Goal: Task Accomplishment & Management: Manage account settings

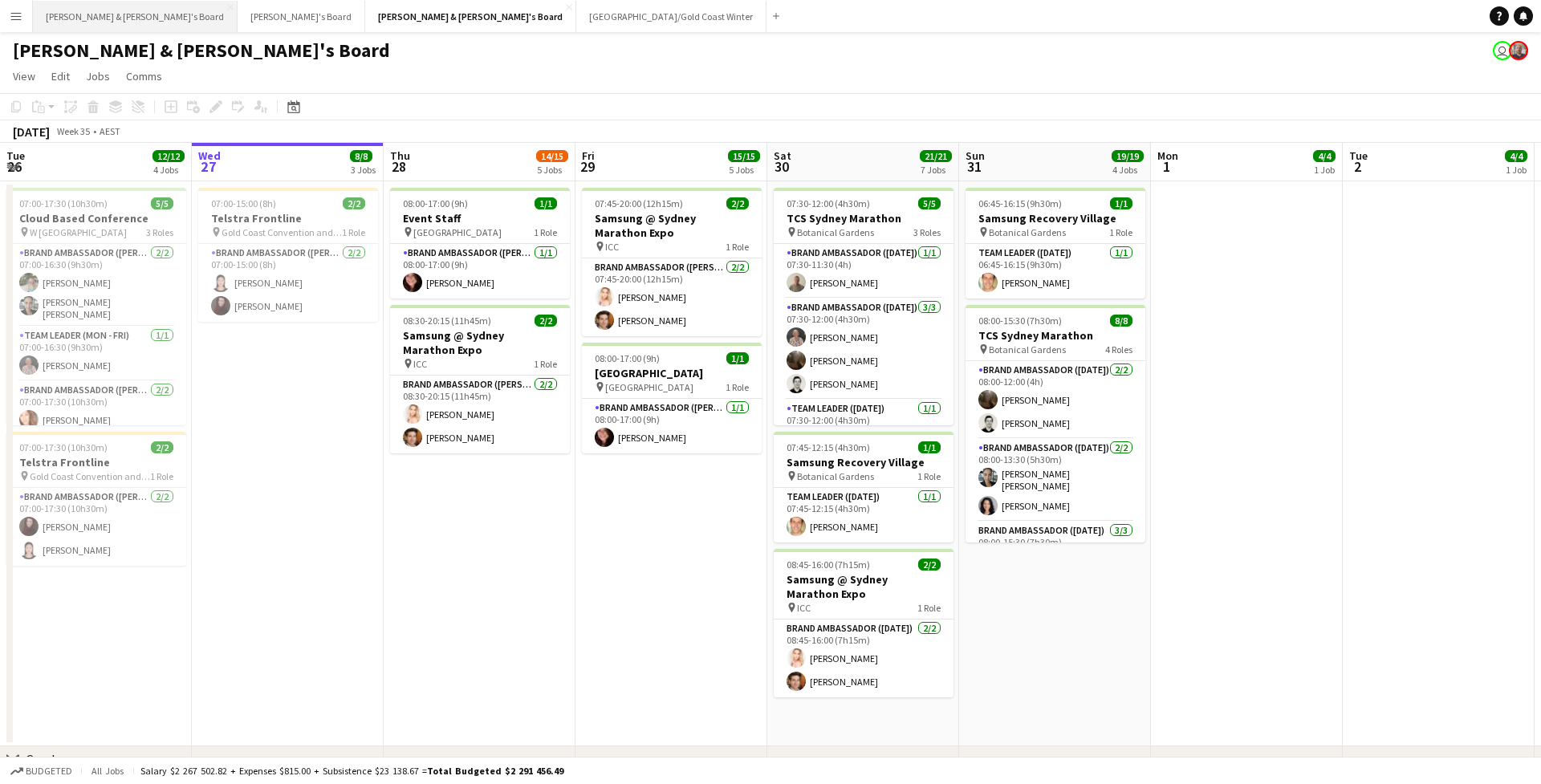
click at [99, 23] on button "[PERSON_NAME] & [PERSON_NAME]'s Board Close" at bounding box center [135, 16] width 205 height 31
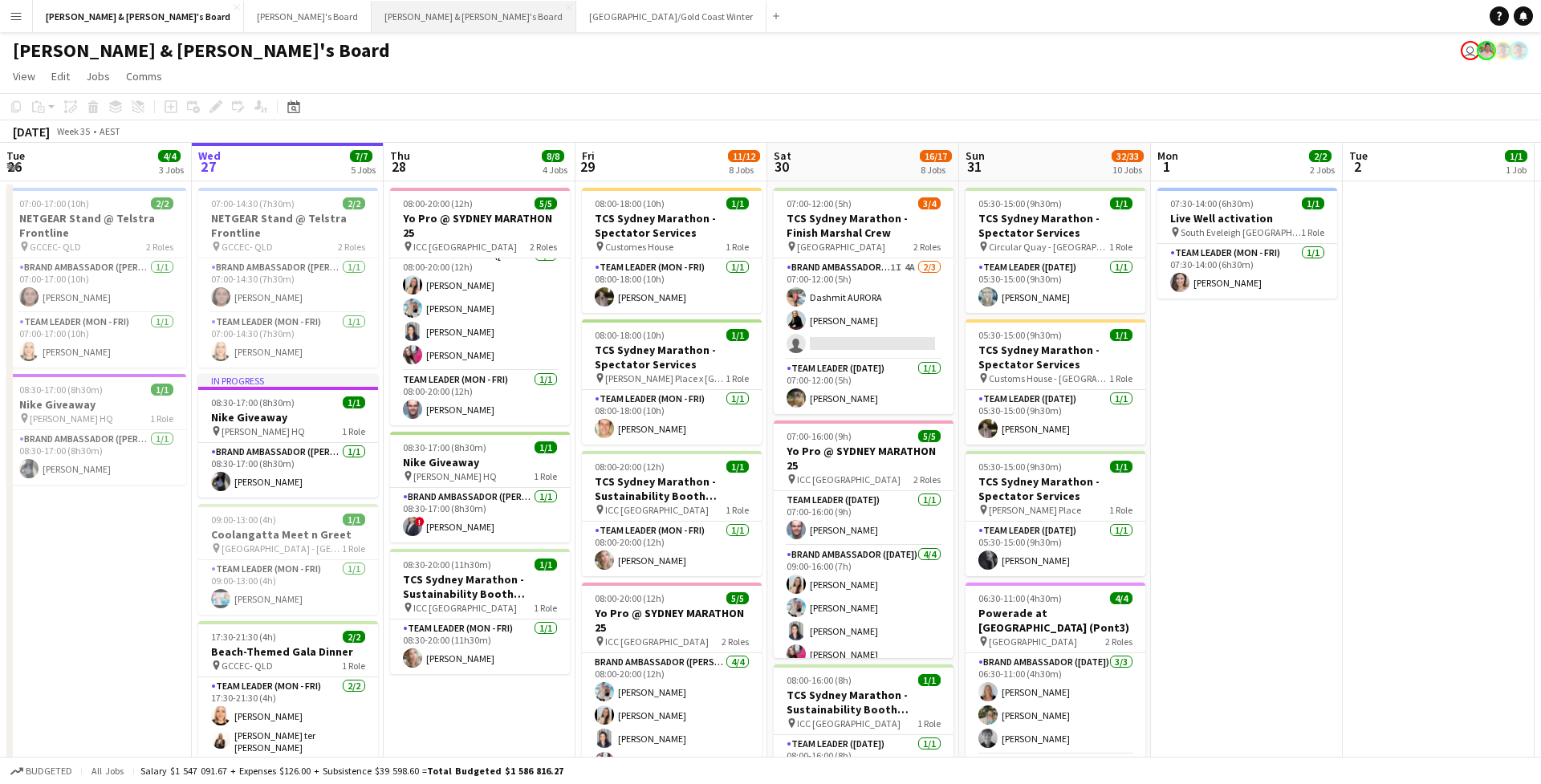
click at [372, 24] on button "[PERSON_NAME] & [PERSON_NAME]'s Board Close" at bounding box center [474, 16] width 205 height 31
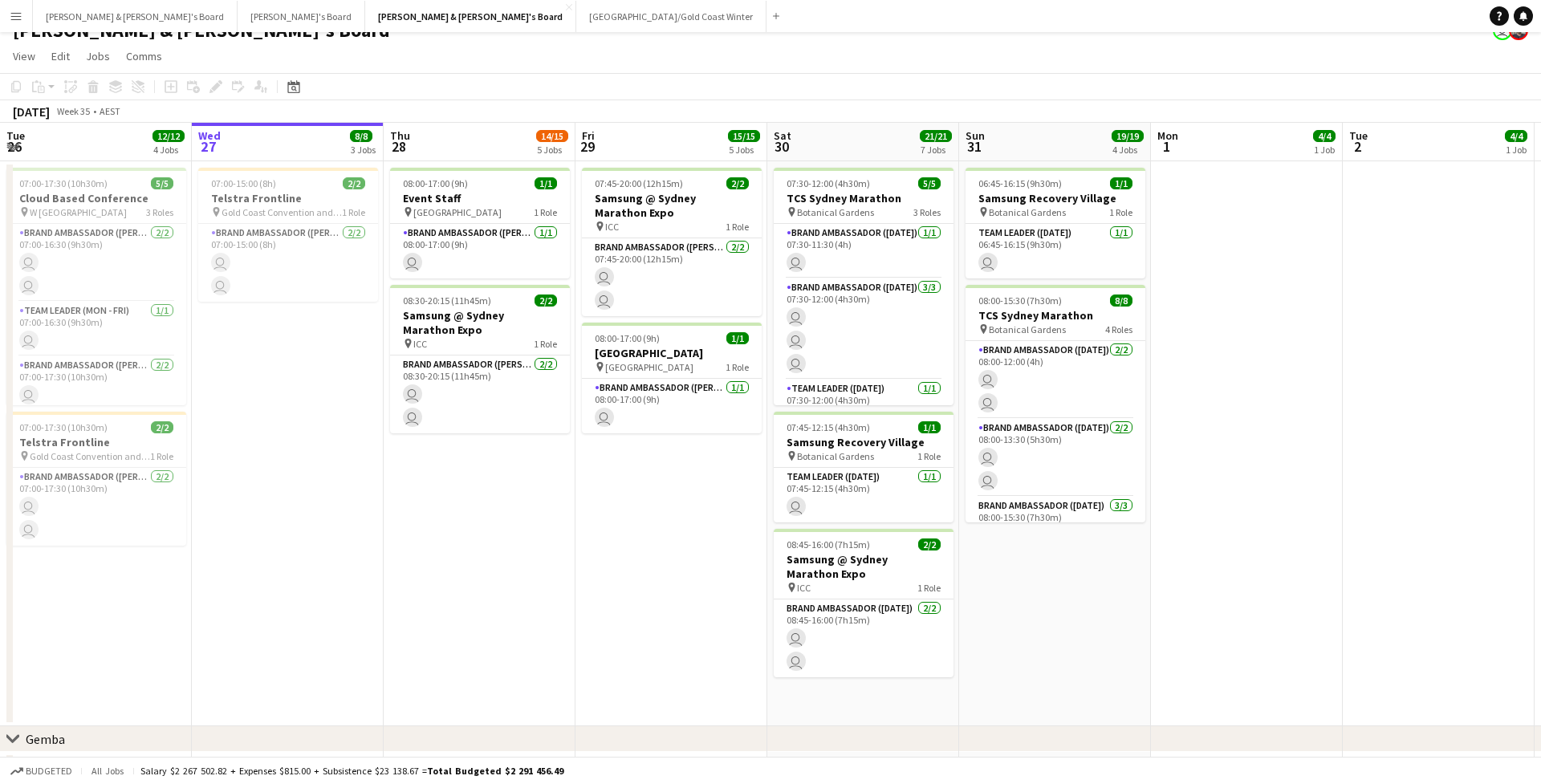
scroll to position [27, 0]
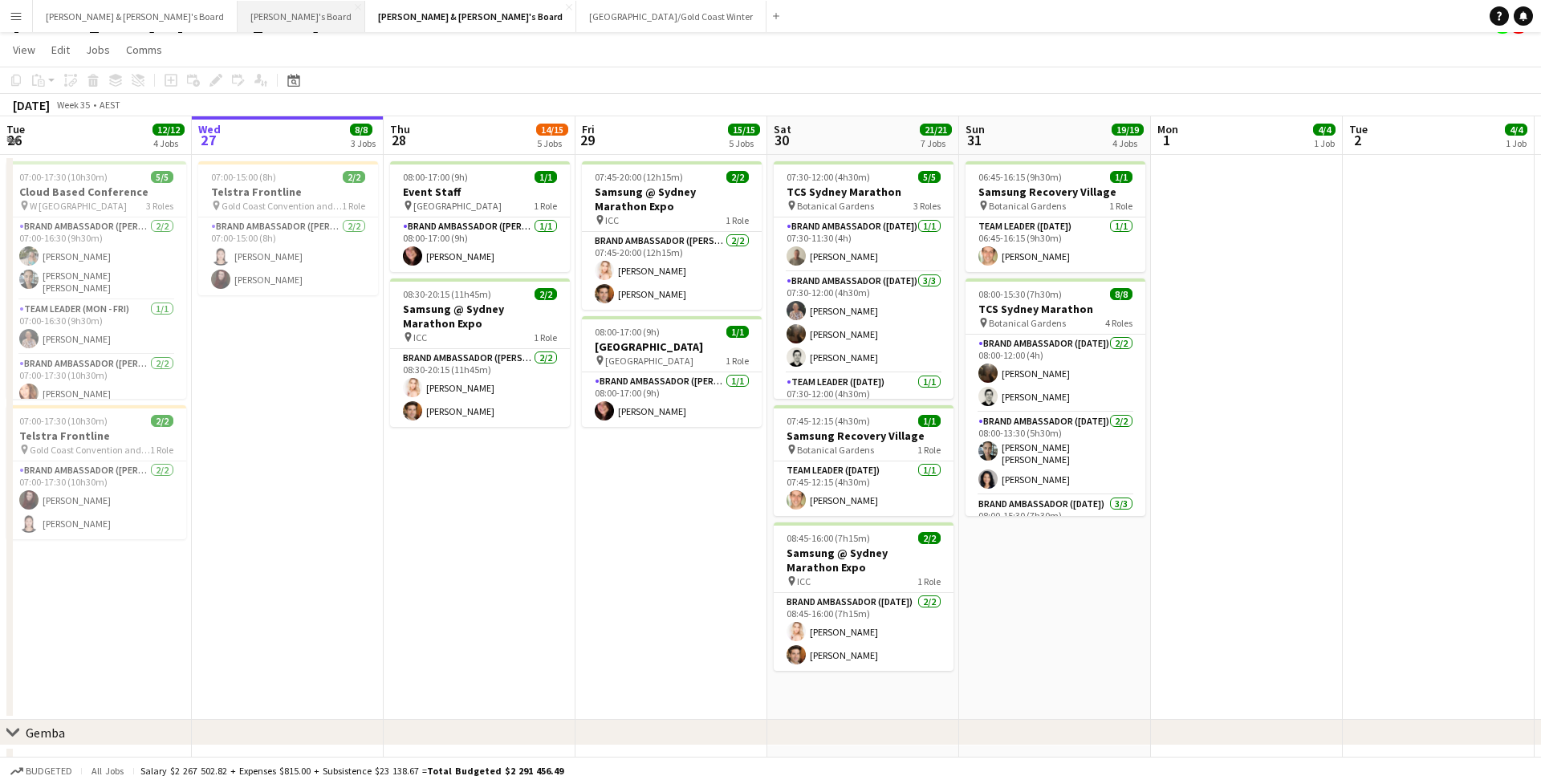
click at [238, 19] on button "Tennille's Board Close" at bounding box center [301, 16] width 128 height 31
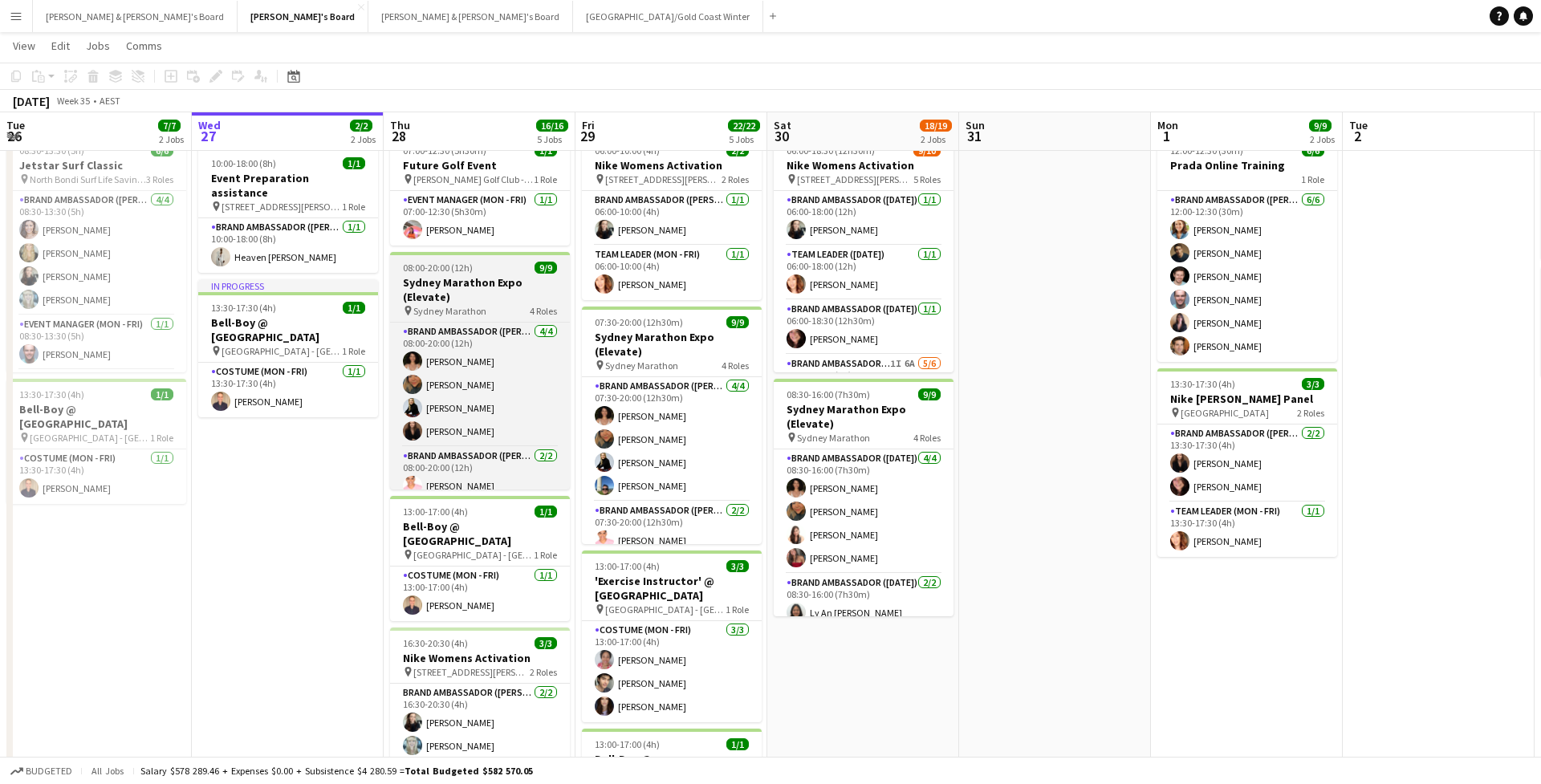
click at [501, 279] on h3 "Sydney Marathon Expo (Elevate)" at bounding box center [480, 290] width 180 height 29
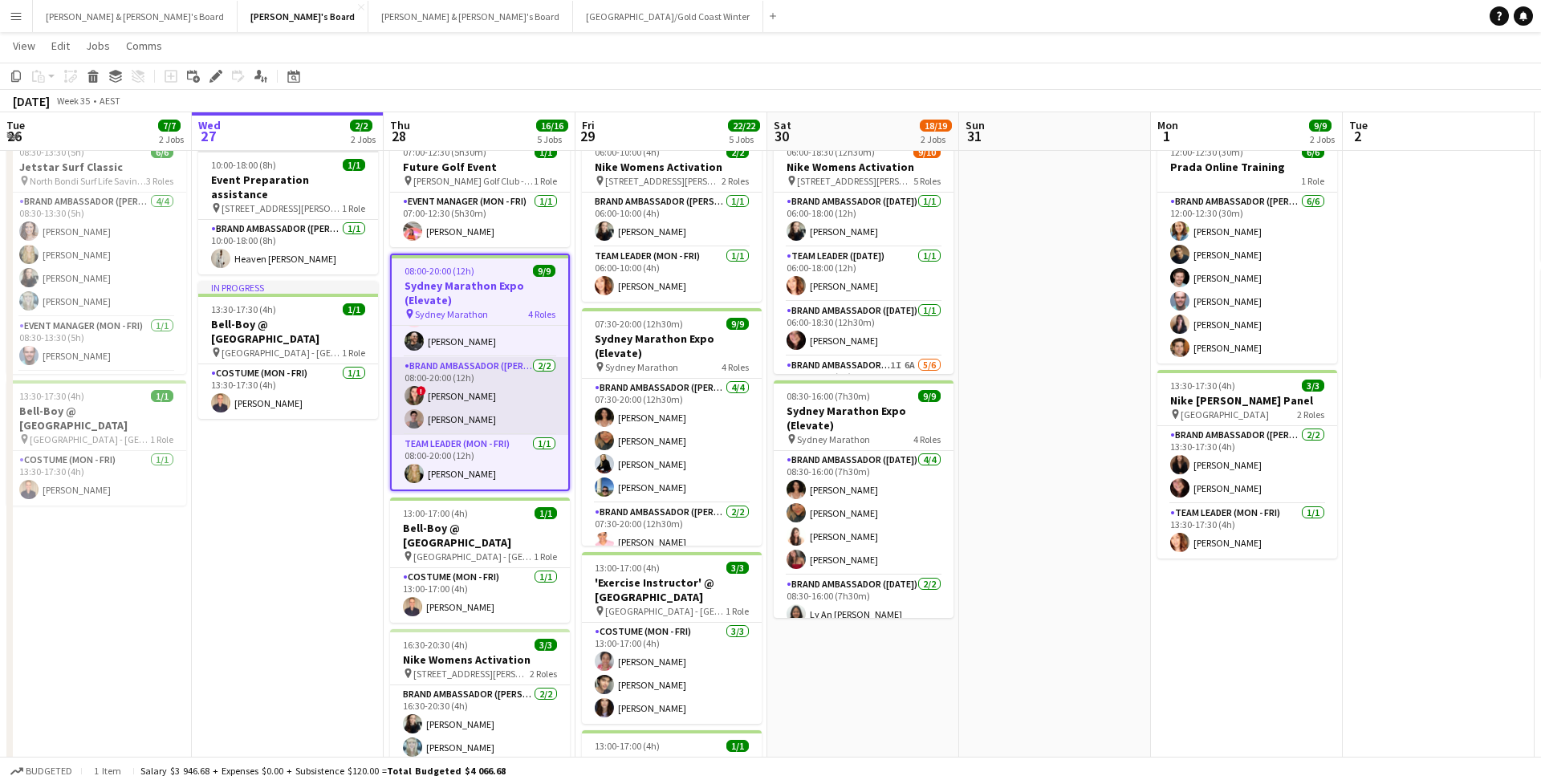
scroll to position [50, 0]
click at [492, 285] on h3 "Sydney Marathon Expo (Elevate)" at bounding box center [479, 292] width 177 height 29
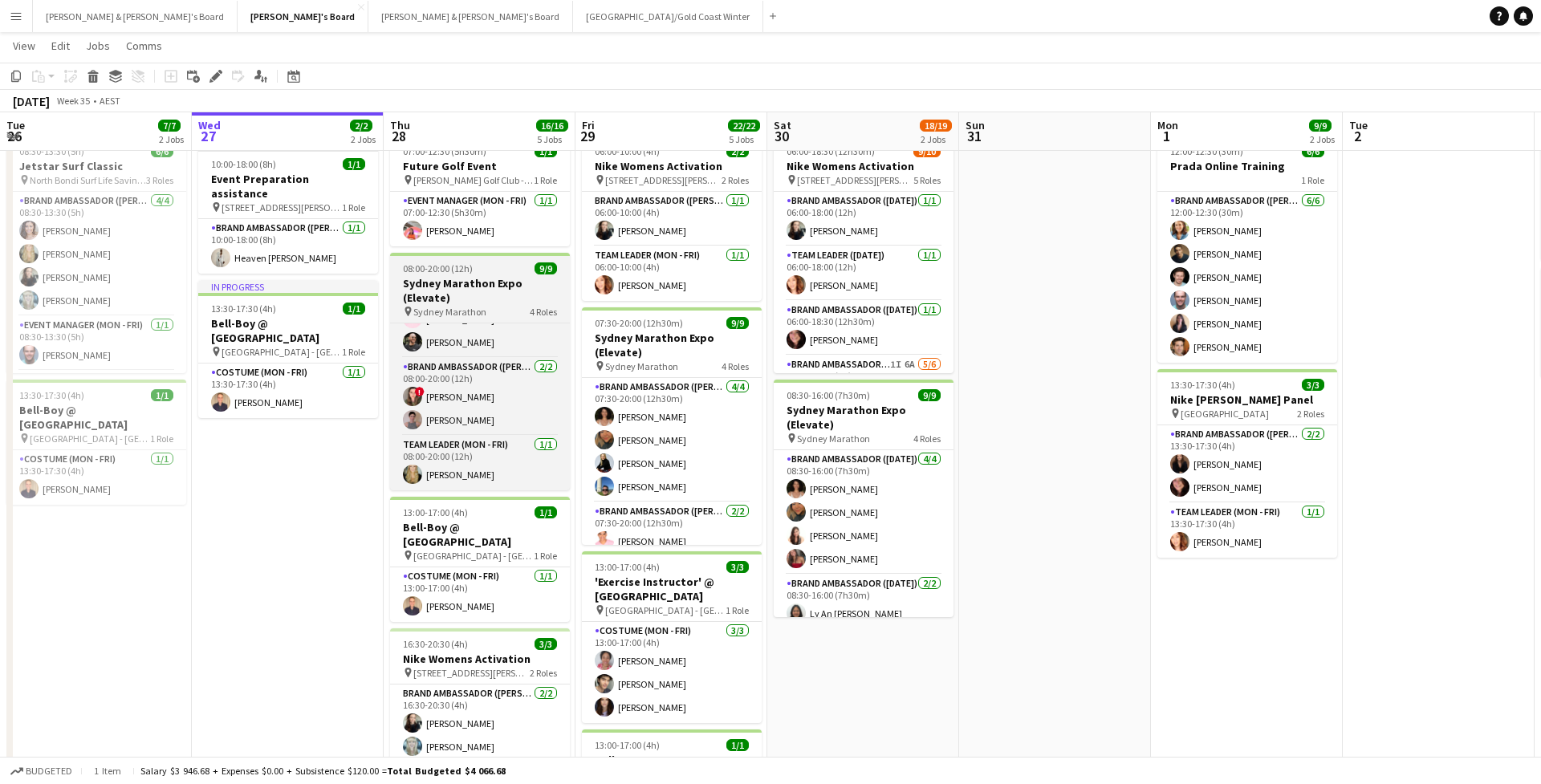
scroll to position [168, 0]
click at [492, 285] on h3 "Sydney Marathon Expo (Elevate)" at bounding box center [480, 290] width 180 height 29
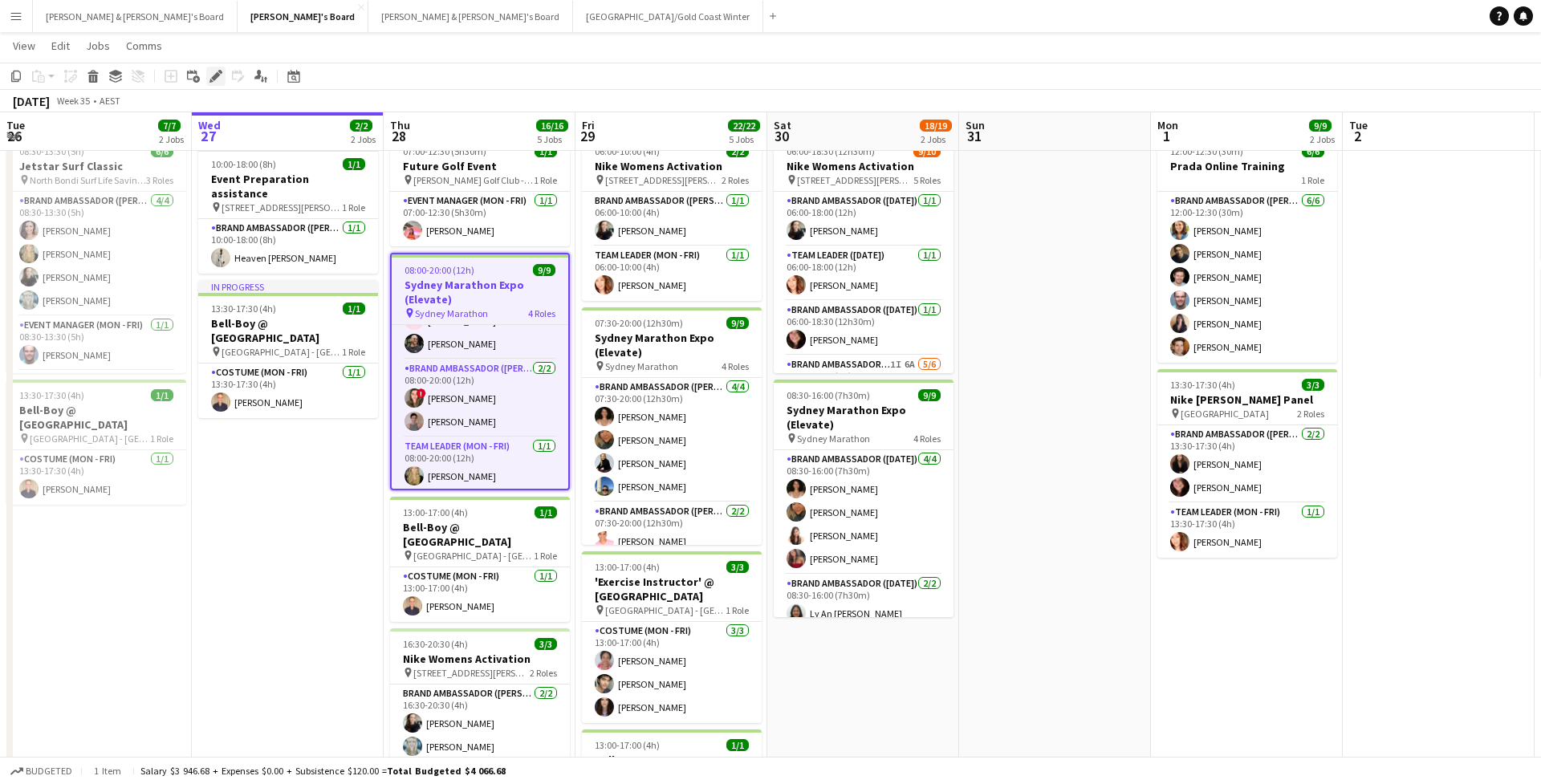
click at [208, 76] on div "Edit" at bounding box center [216, 76] width 20 height 20
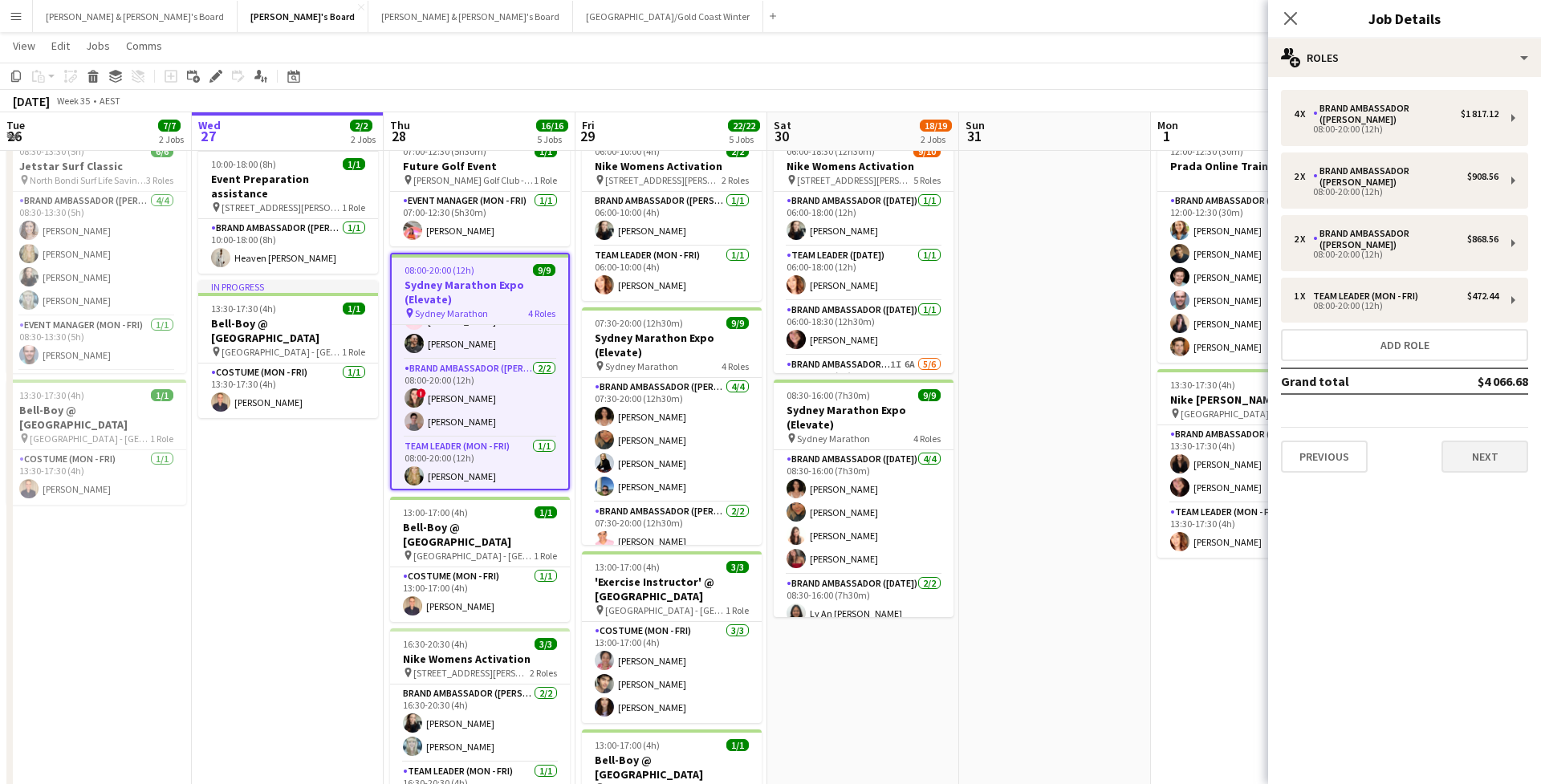
click at [1062, 441] on button "Next" at bounding box center [1485, 456] width 87 height 32
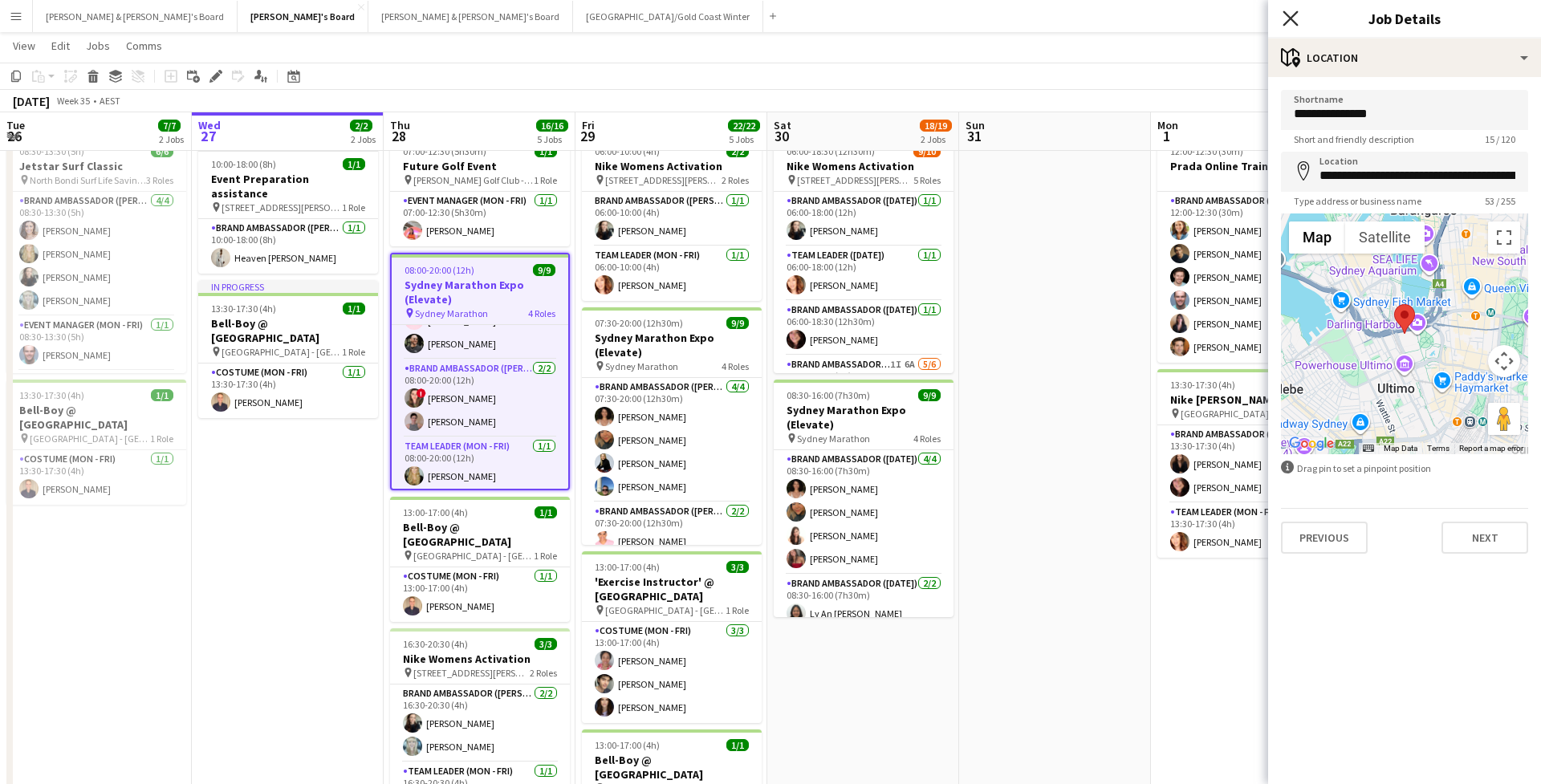
click at [1062, 24] on icon "Close pop-in" at bounding box center [1290, 18] width 15 height 15
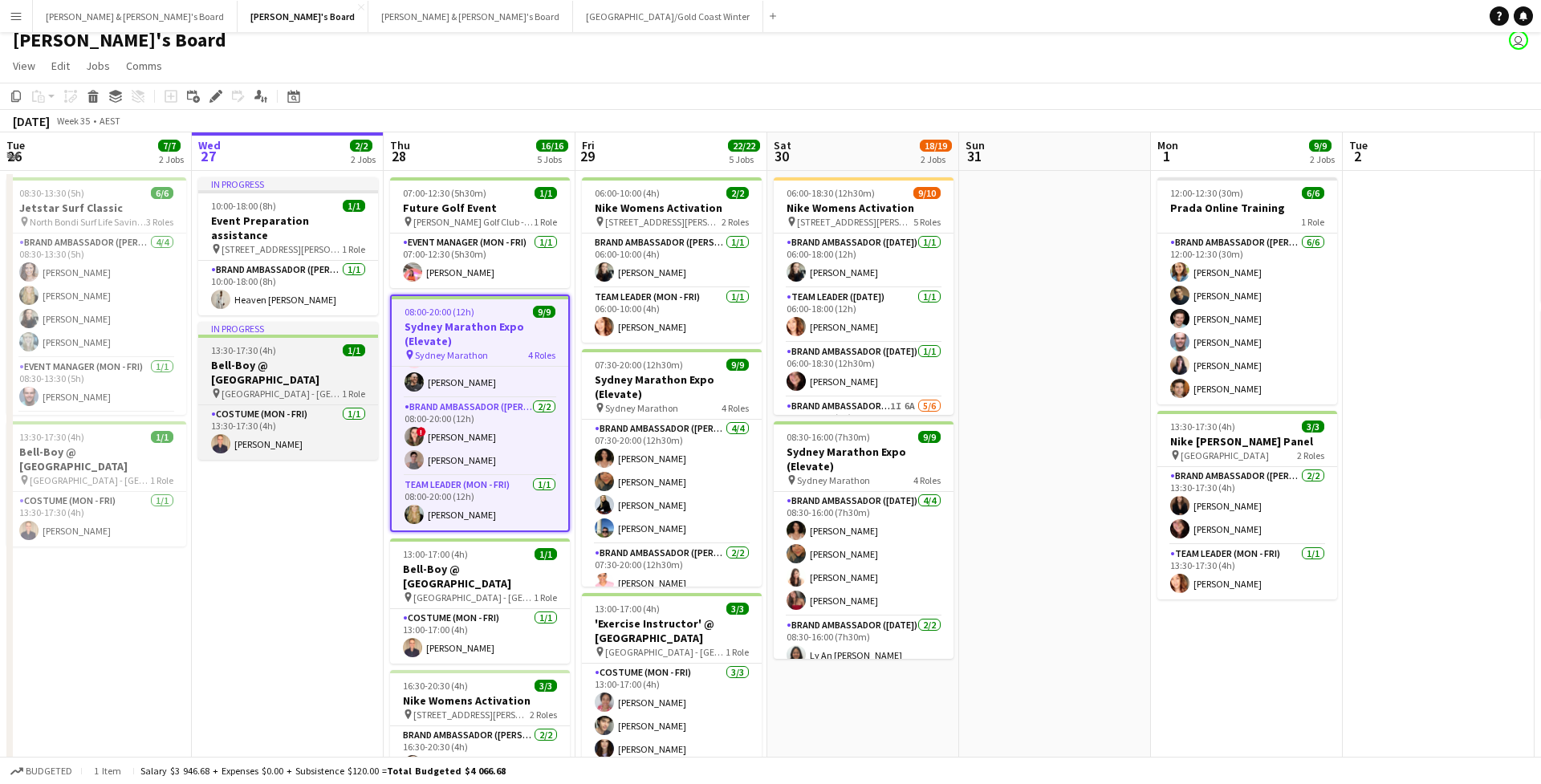
scroll to position [15, 0]
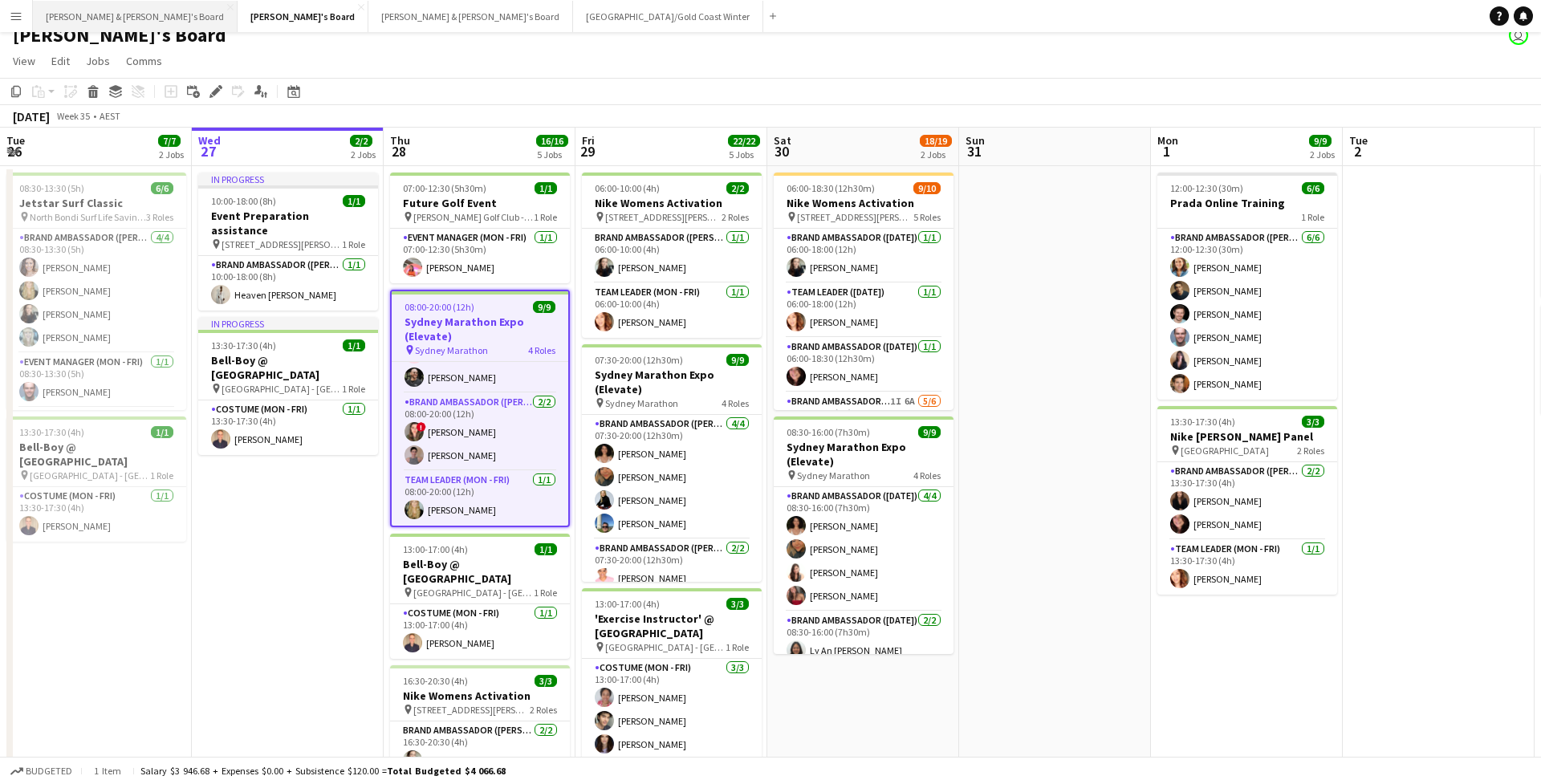
click at [121, 20] on button "[PERSON_NAME] & [PERSON_NAME]'s Board Close" at bounding box center [135, 16] width 205 height 31
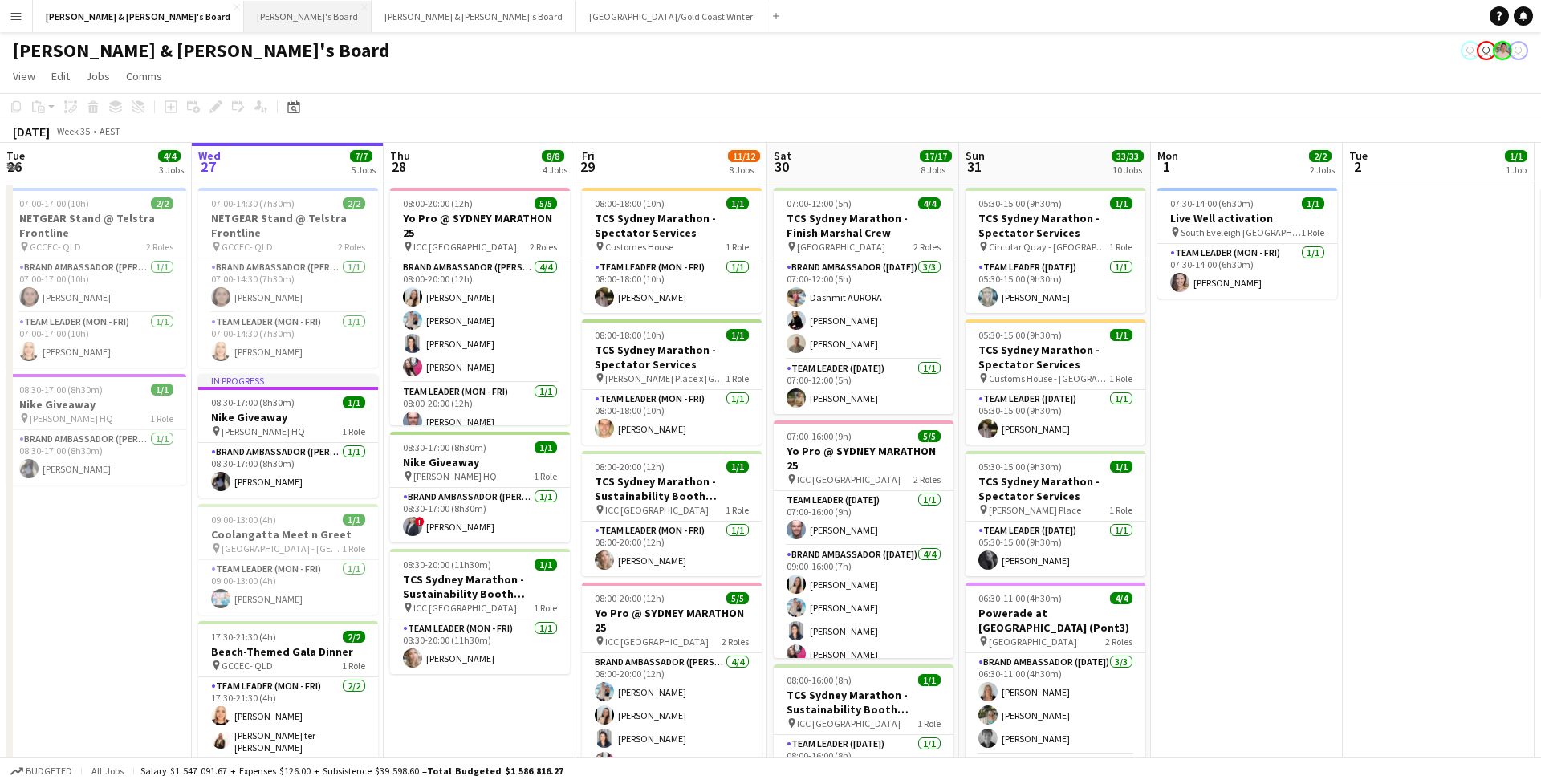
click at [244, 18] on button "Tennille's Board Close" at bounding box center [308, 16] width 128 height 31
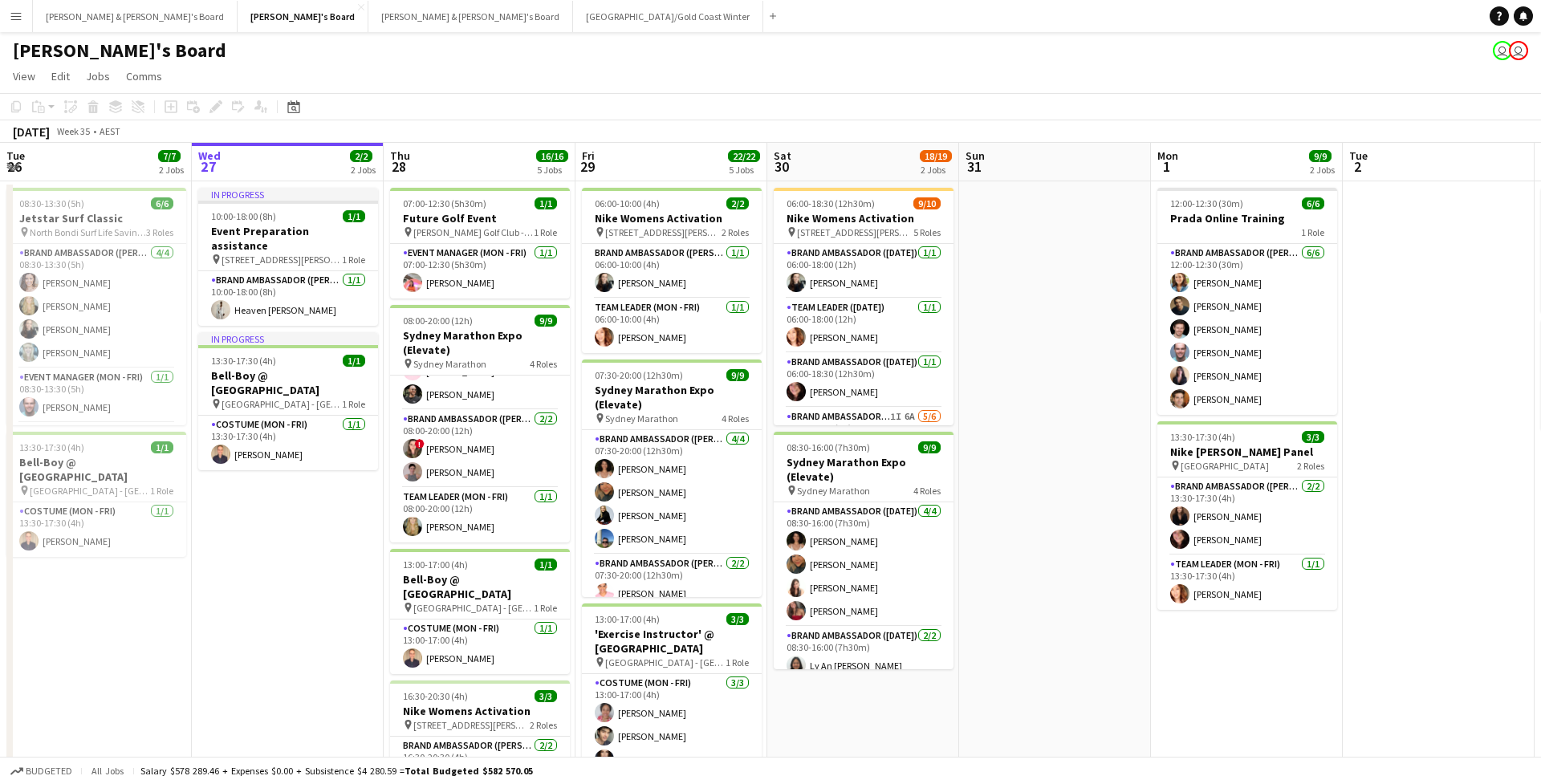
scroll to position [168, 0]
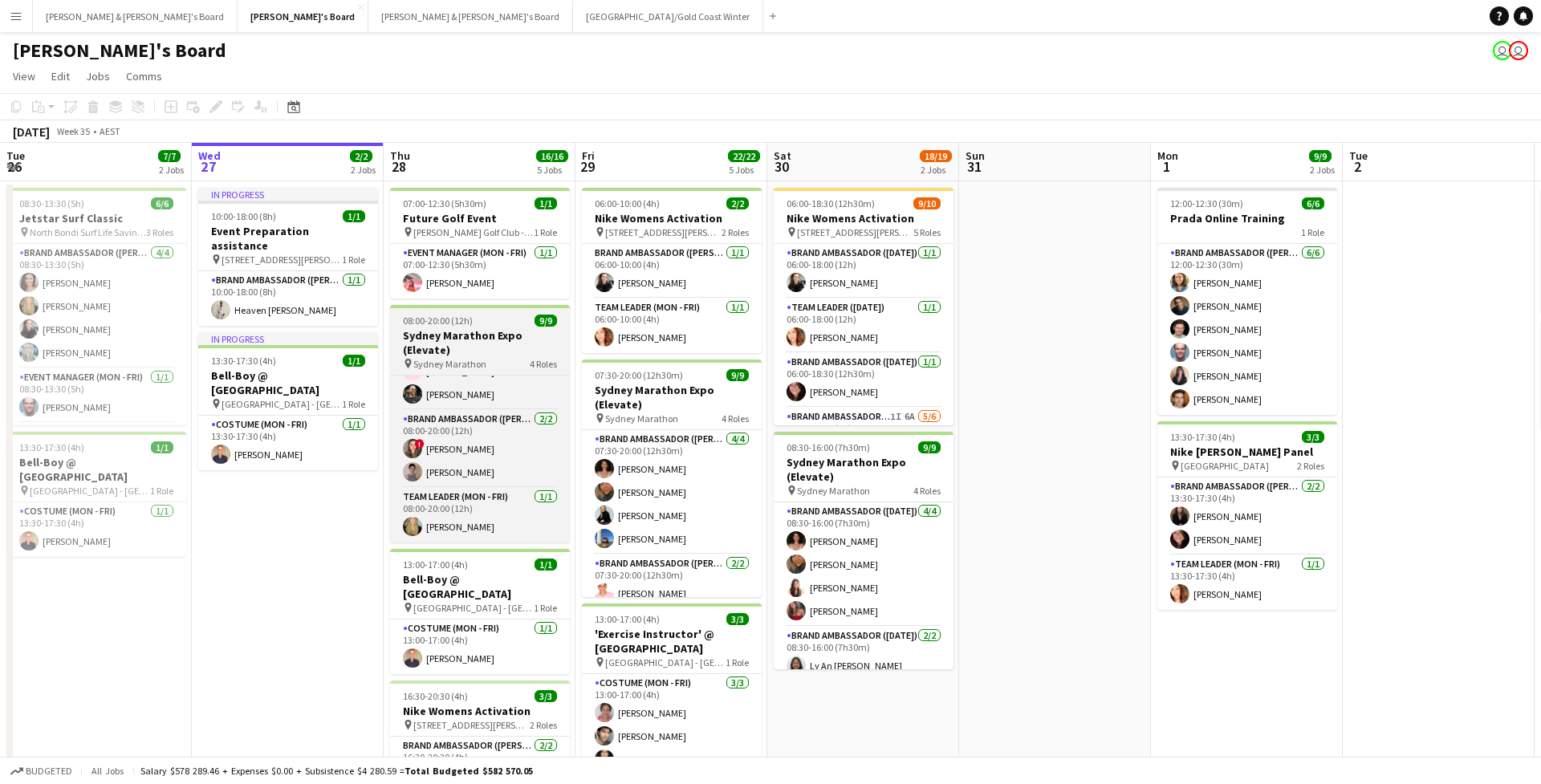
click at [495, 344] on h3 "Sydney Marathon Expo (Elevate)" at bounding box center [480, 343] width 180 height 29
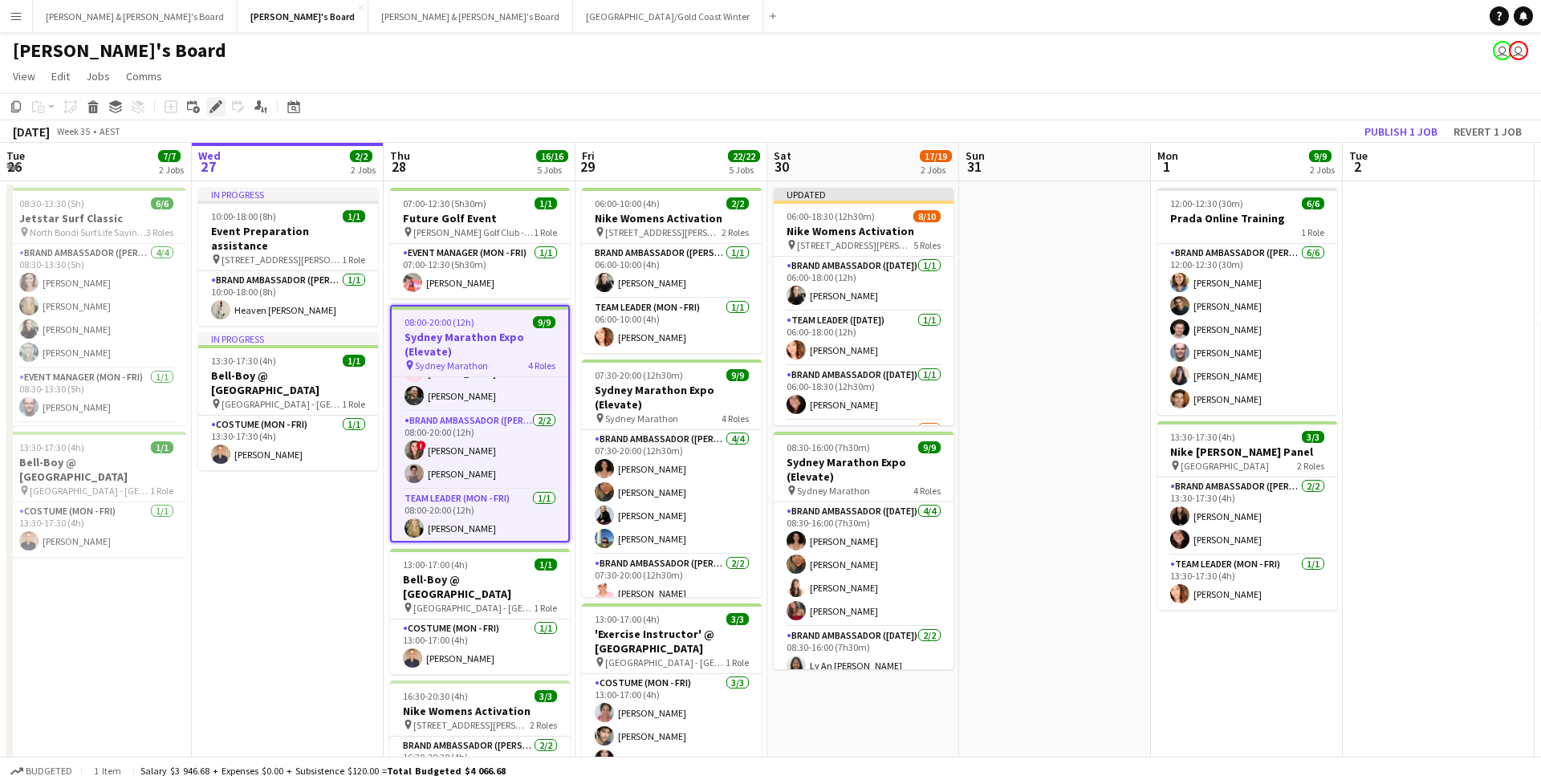
click at [216, 107] on icon at bounding box center [215, 107] width 9 height 9
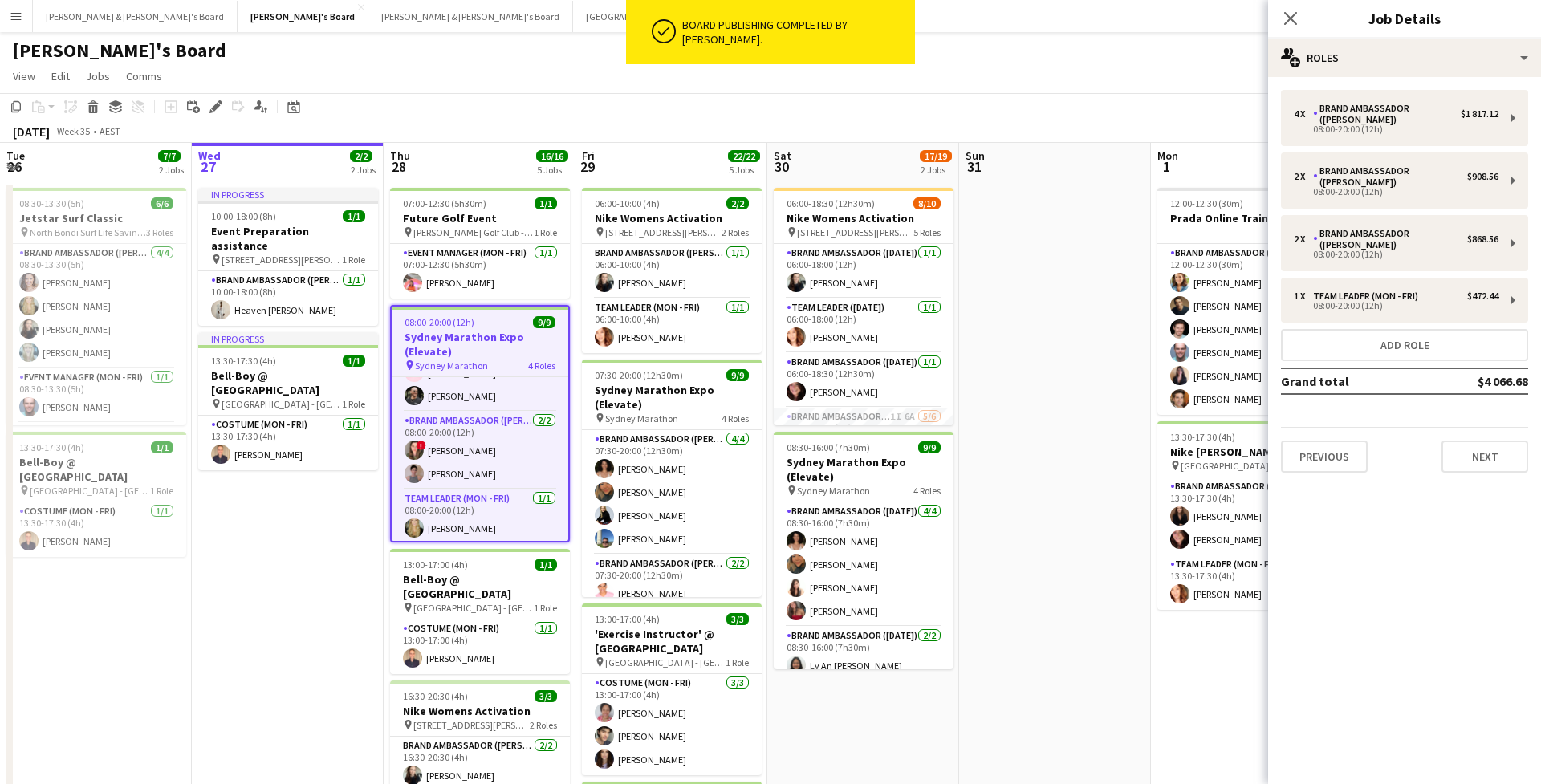
click at [1062, 50] on div "[PERSON_NAME]'s Board user user" at bounding box center [770, 46] width 1541 height 30
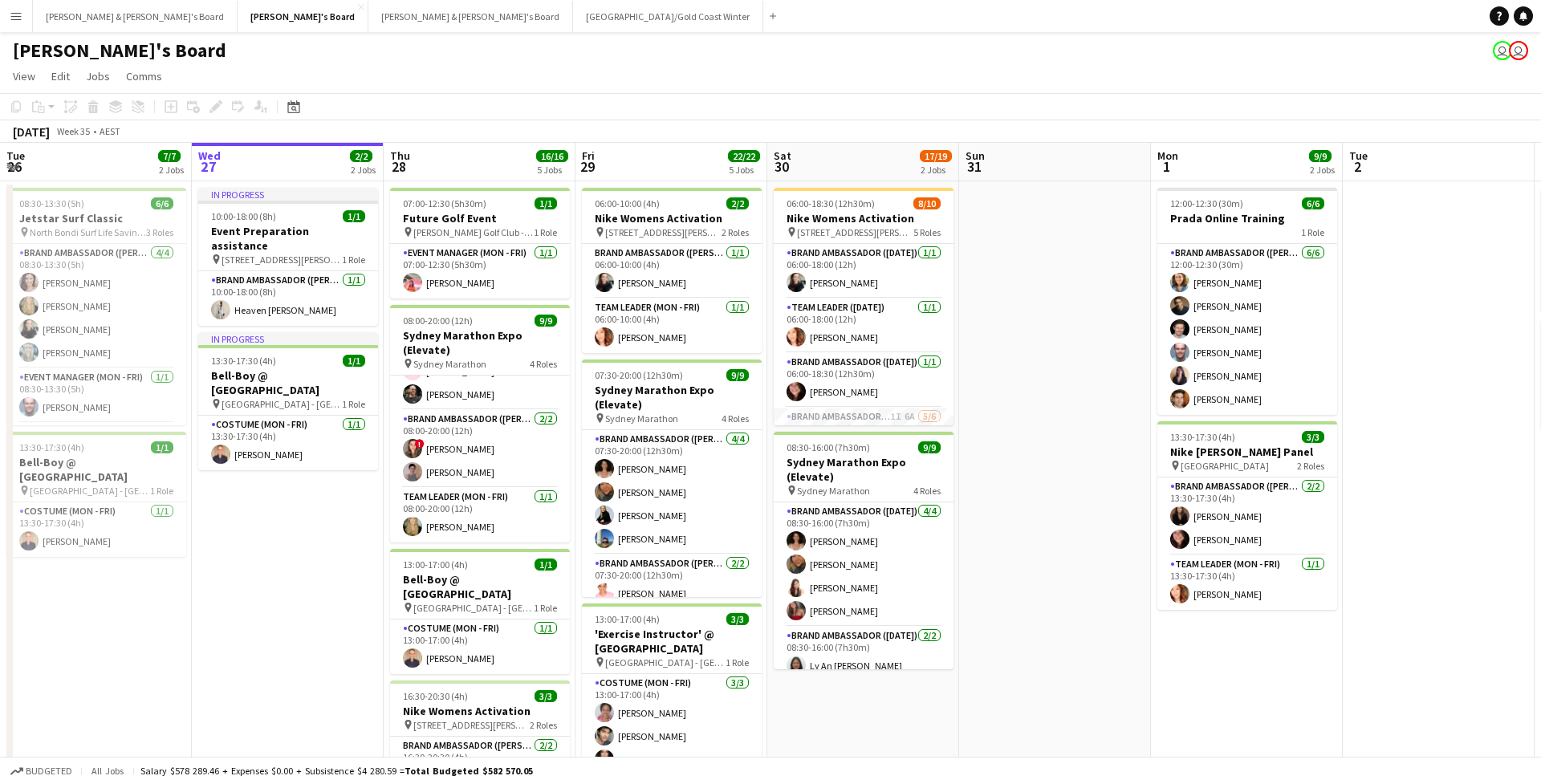
click at [1062, 50] on div "[PERSON_NAME]'s Board user user" at bounding box center [770, 46] width 1541 height 30
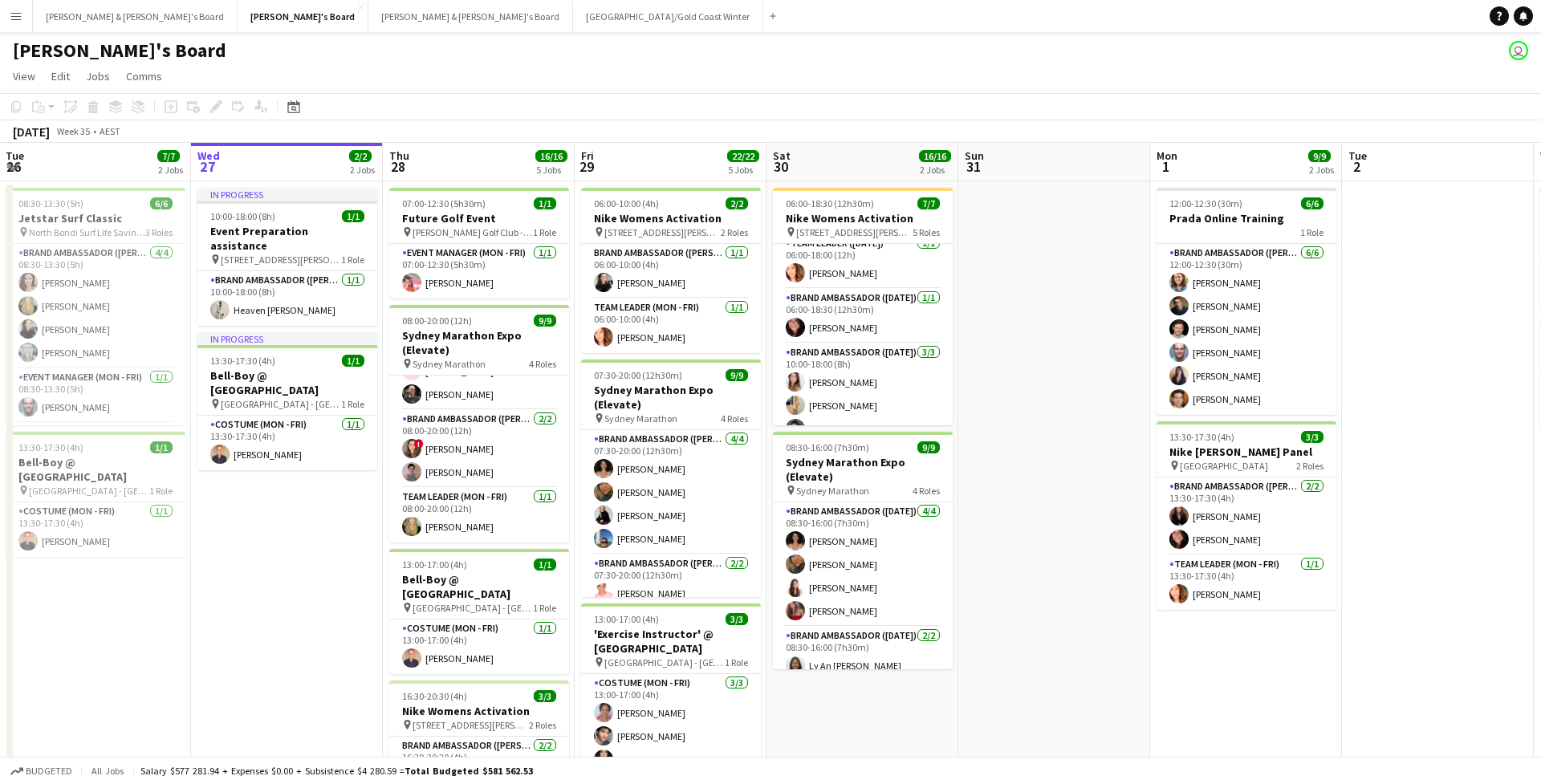
scroll to position [72, 0]
click at [77, 22] on button "[PERSON_NAME] & [PERSON_NAME]'s Board Close" at bounding box center [135, 16] width 205 height 31
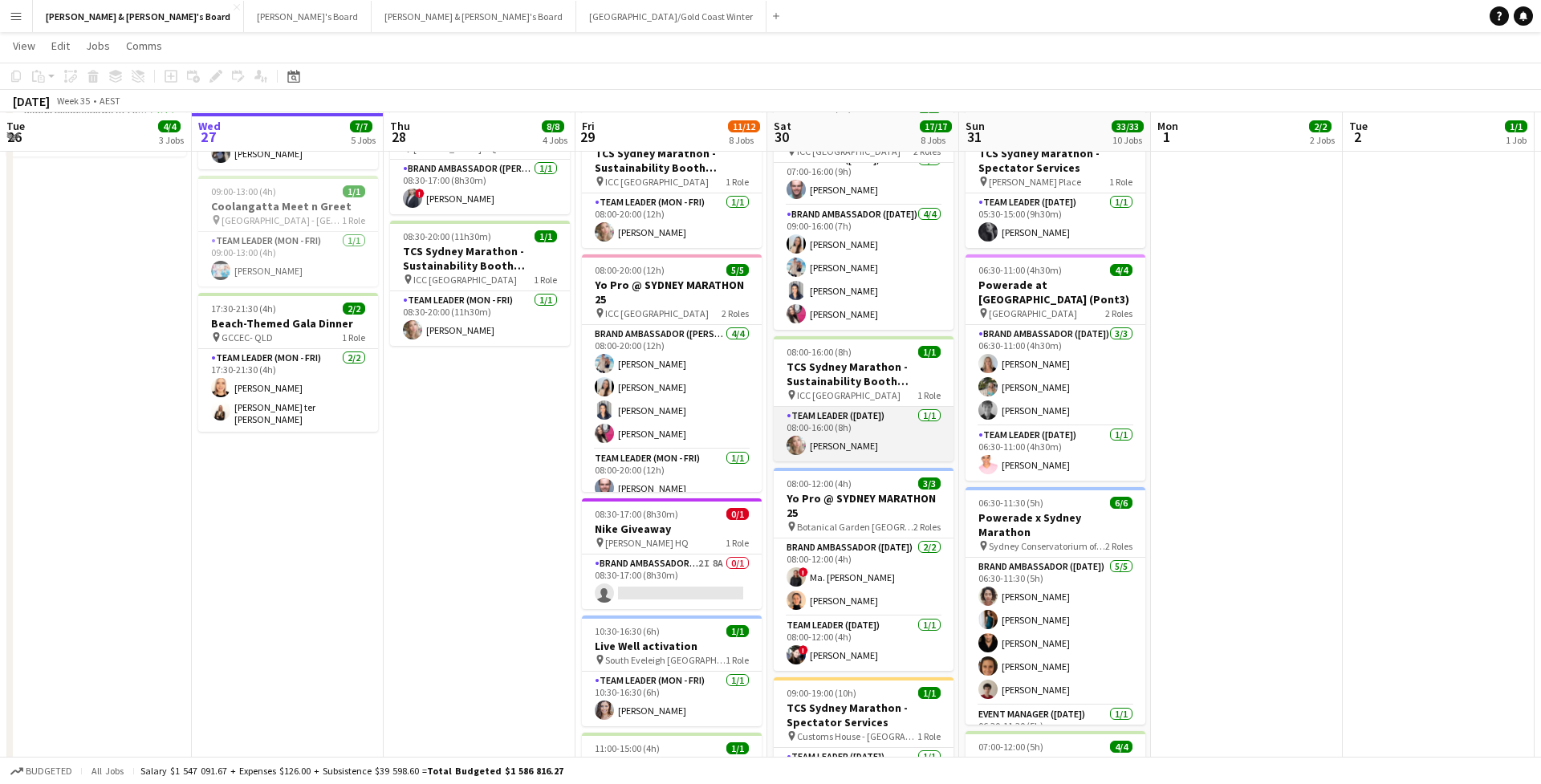
scroll to position [328, 0]
click at [20, 20] on app-icon "Menu" at bounding box center [16, 16] width 13 height 13
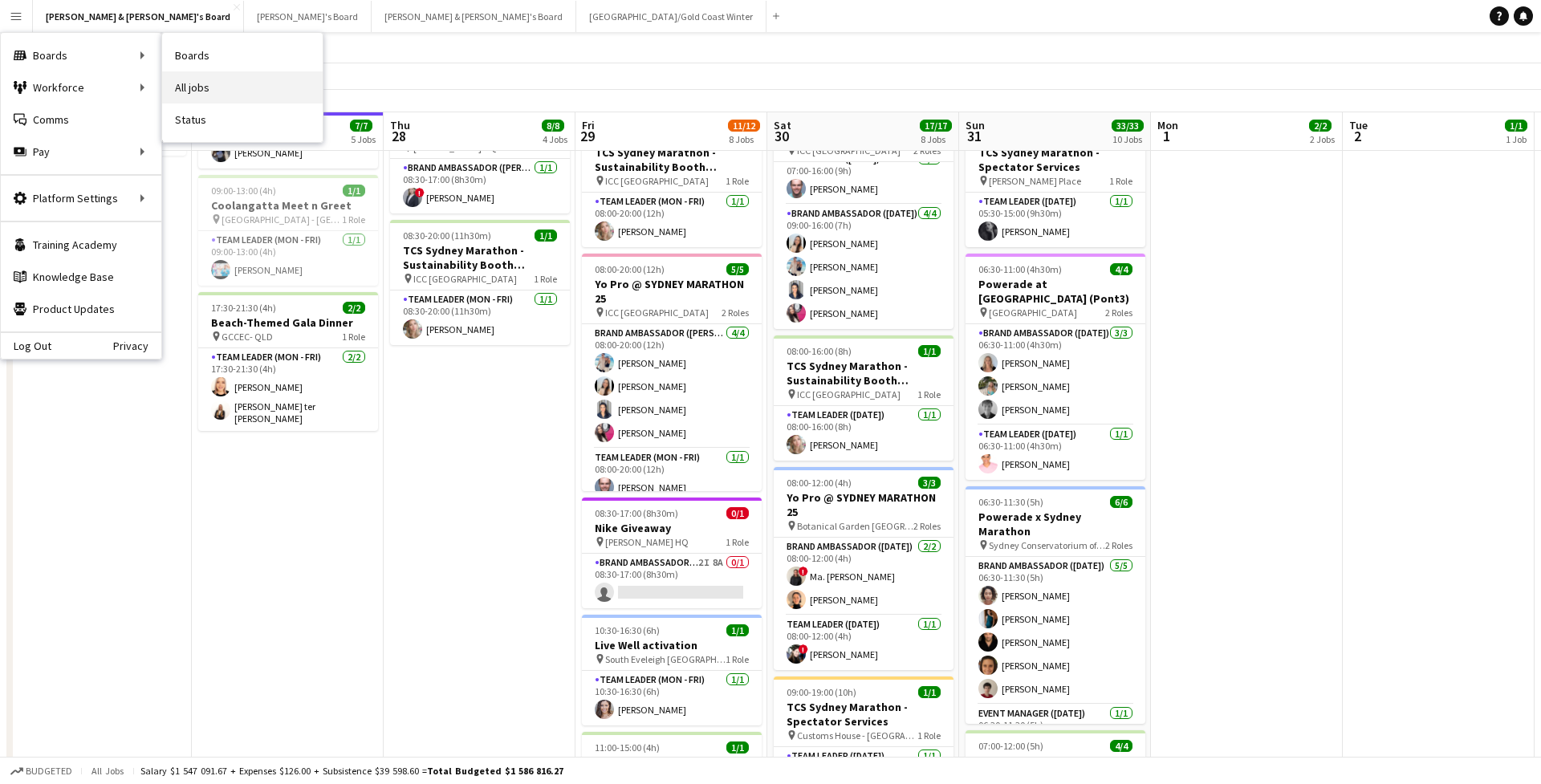
click at [201, 83] on link "All jobs" at bounding box center [242, 87] width 160 height 32
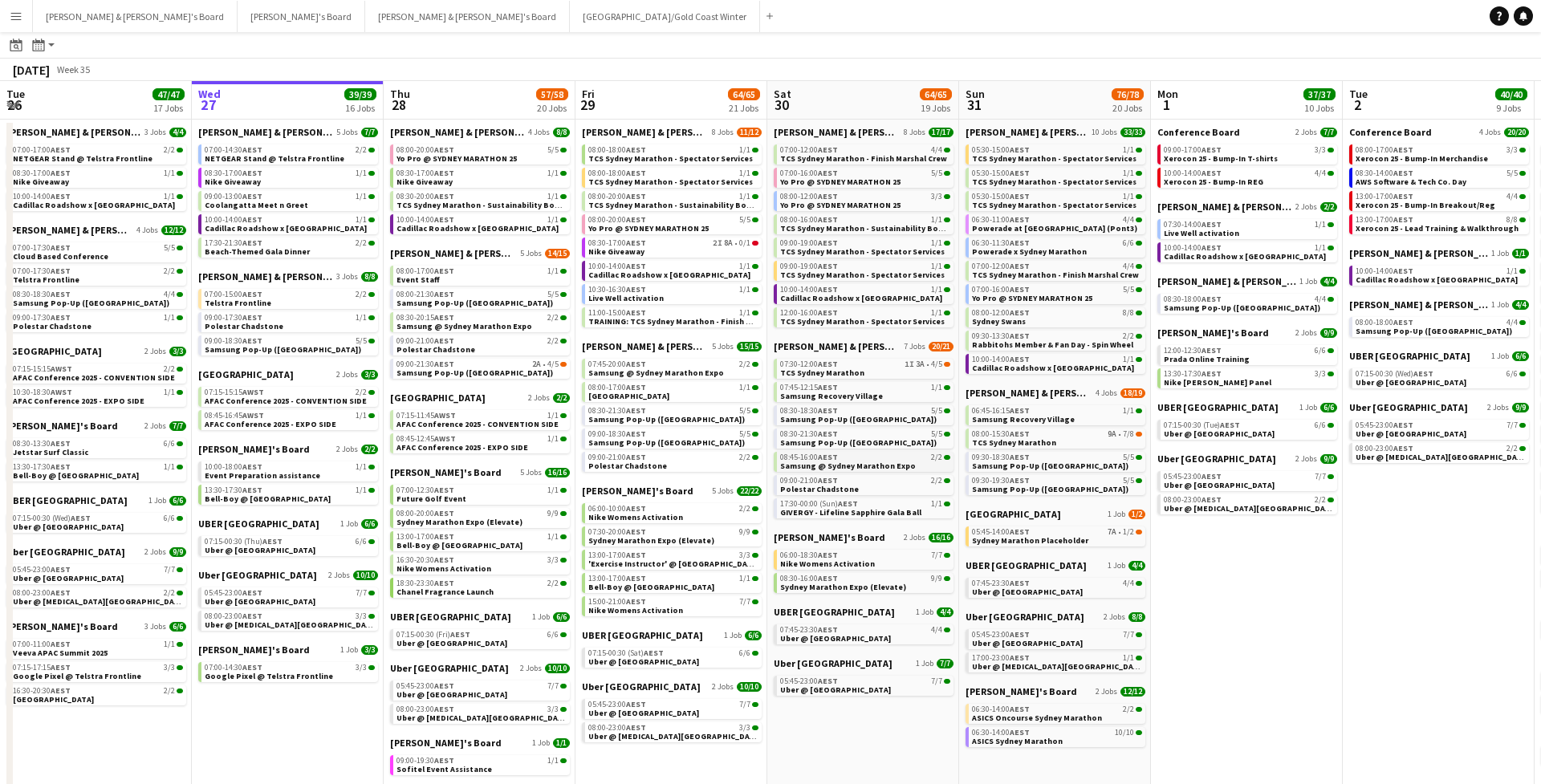
scroll to position [28, 0]
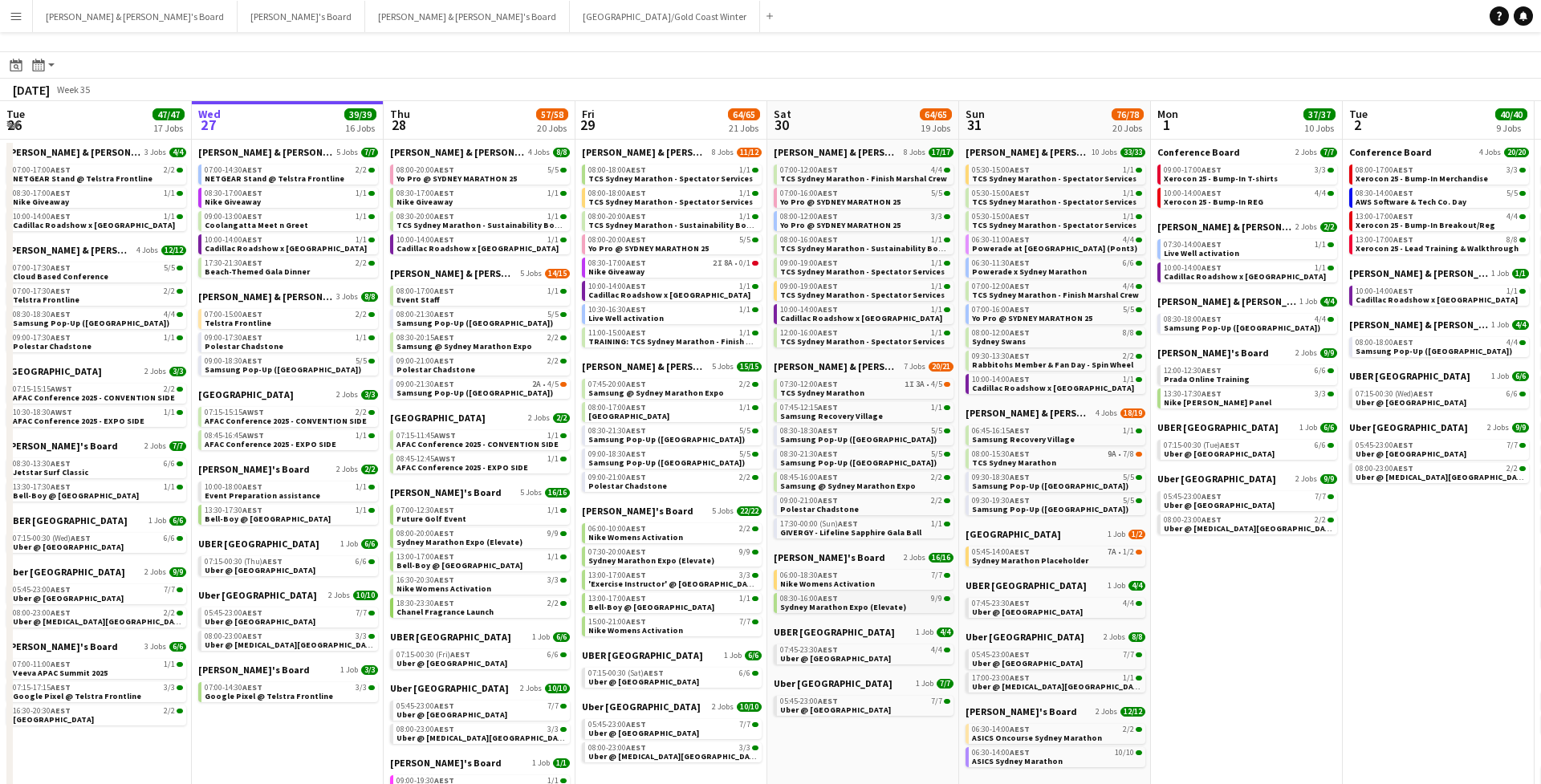
click at [812, 586] on span "08:30-16:00 AEST" at bounding box center [809, 599] width 58 height 8
click at [238, 19] on button "Tennille's Board Close" at bounding box center [301, 16] width 128 height 31
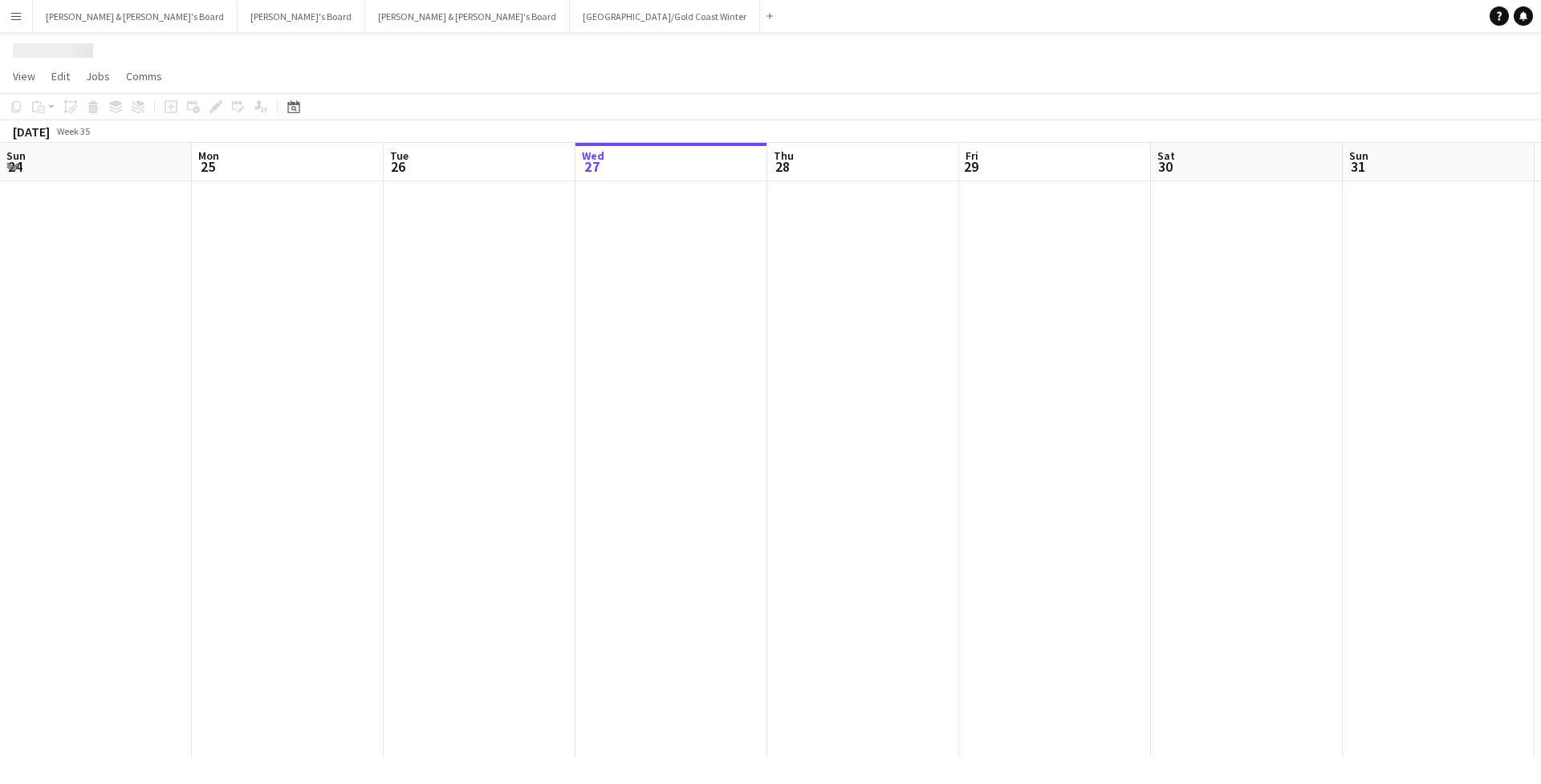
scroll to position [0, 384]
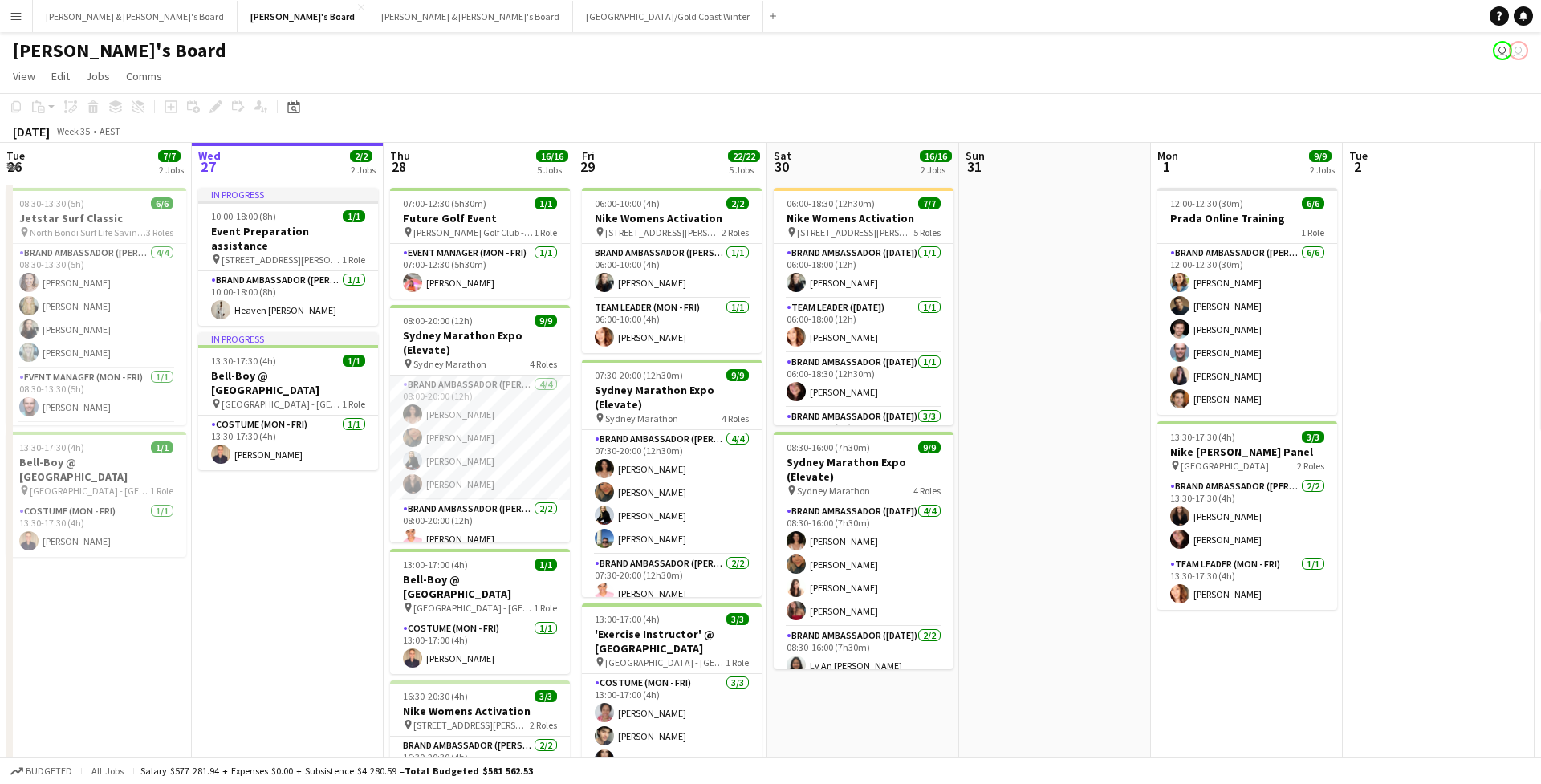
click at [496, 127] on div "[DATE] Week 35 • AEST" at bounding box center [770, 132] width 1541 height 23
click at [517, 81] on app-page-menu "View Day view expanded Day view collapsed Month view Date picker Jump to [DATE]…" at bounding box center [770, 77] width 1541 height 30
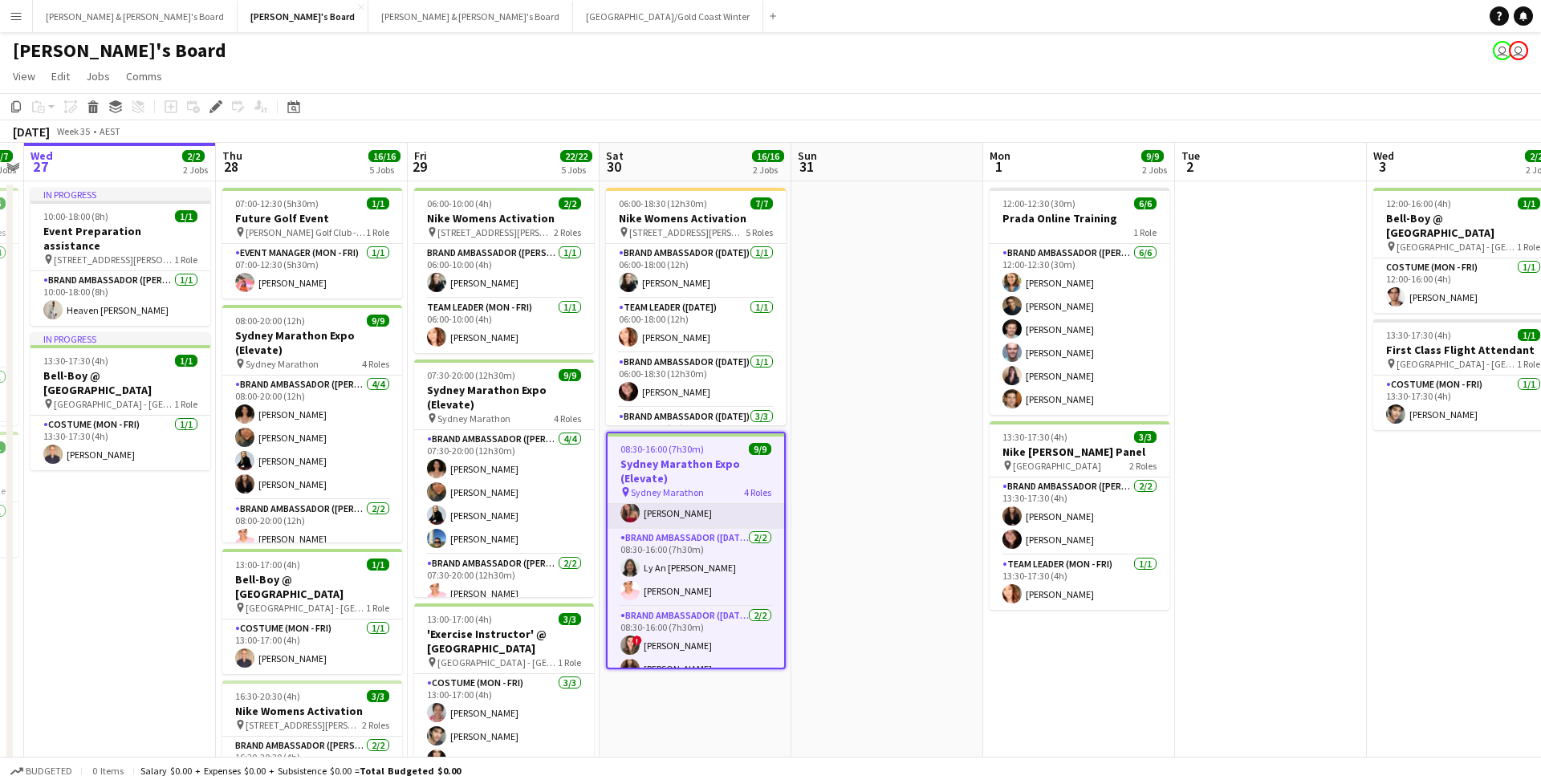
scroll to position [171, 0]
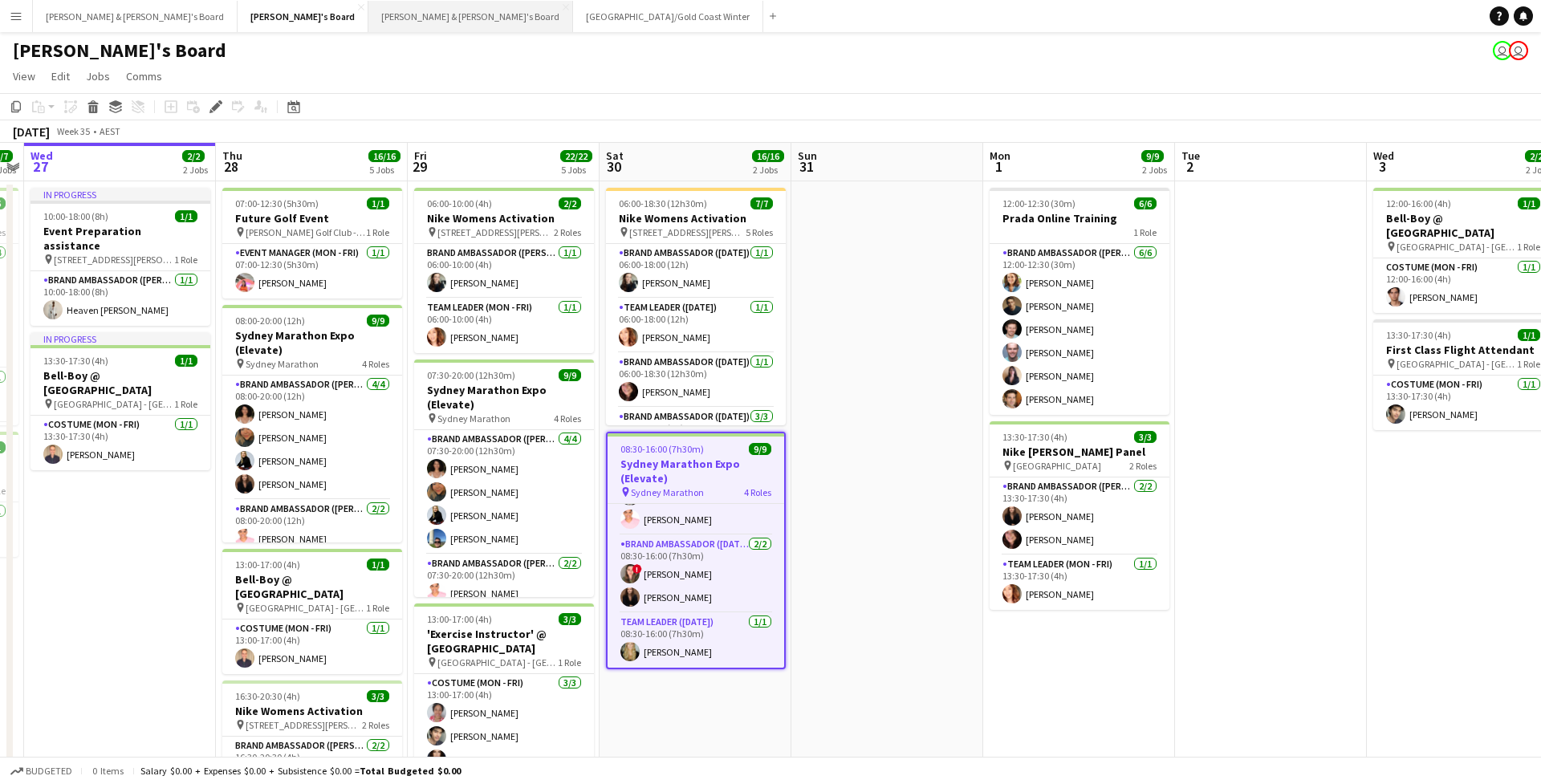
click at [369, 17] on button "[PERSON_NAME] & [PERSON_NAME]'s Board Close" at bounding box center [471, 16] width 205 height 31
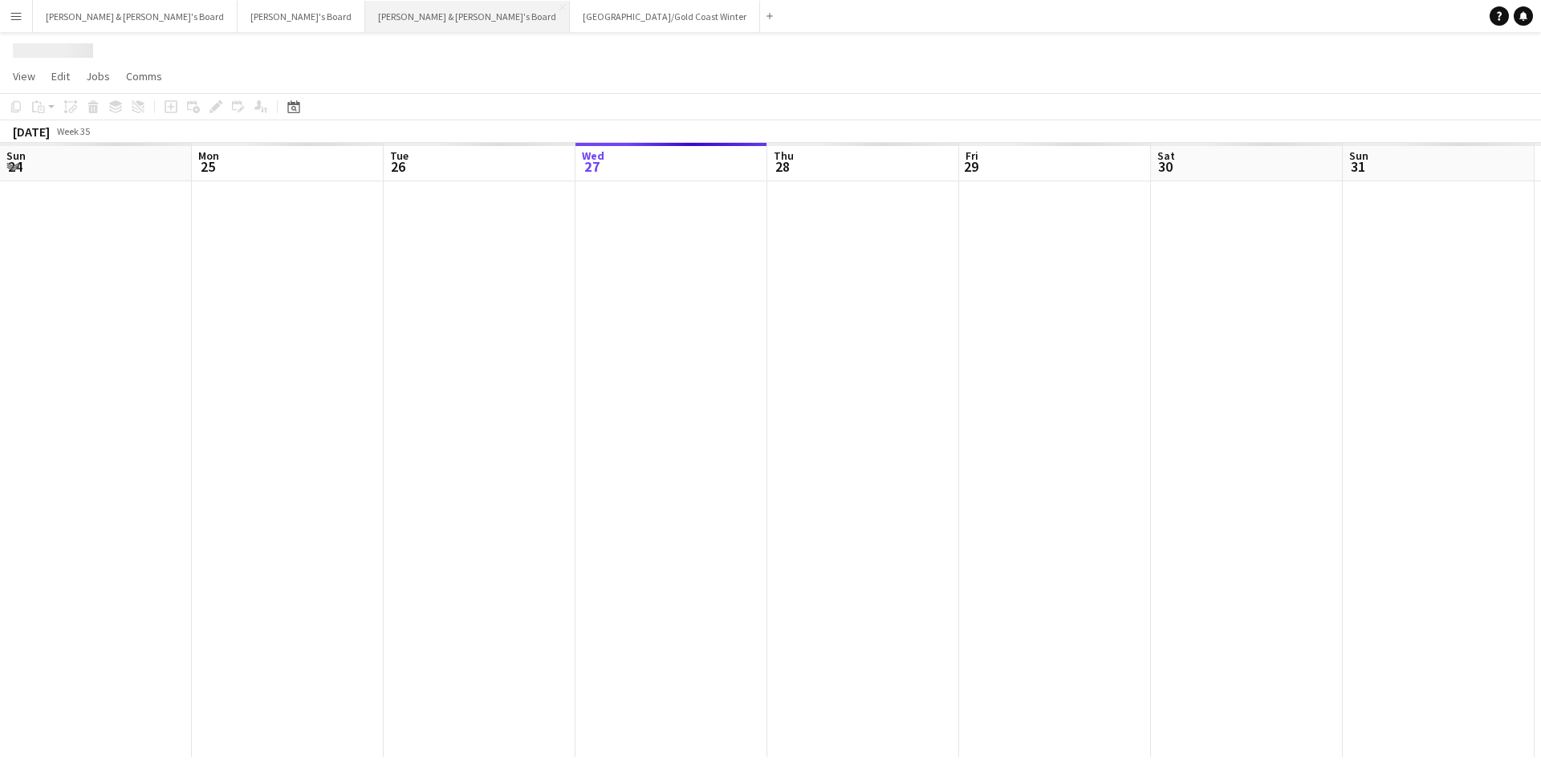
scroll to position [0, 384]
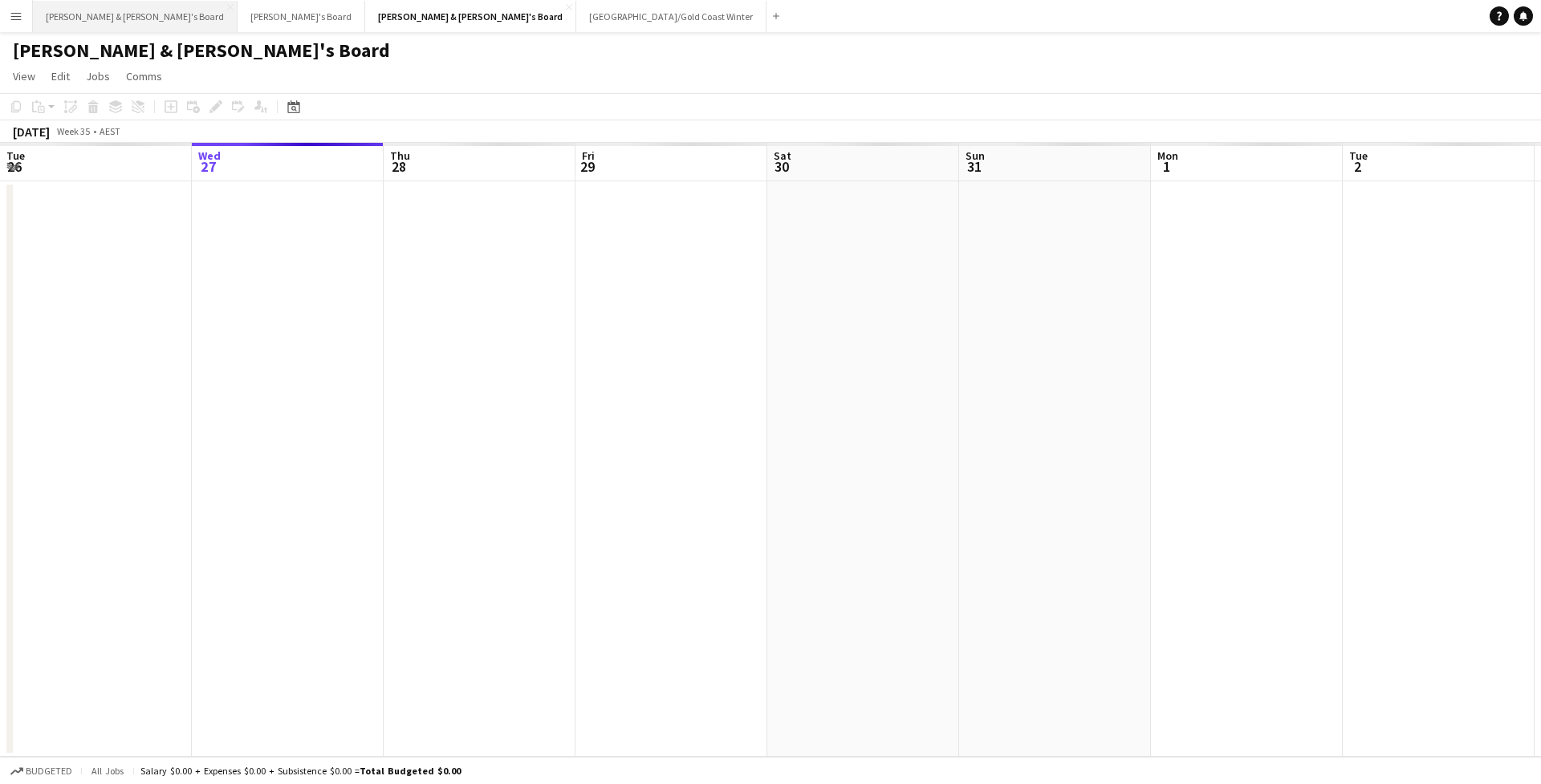
click at [98, 24] on button "[PERSON_NAME] & [PERSON_NAME]'s Board Close" at bounding box center [135, 16] width 205 height 31
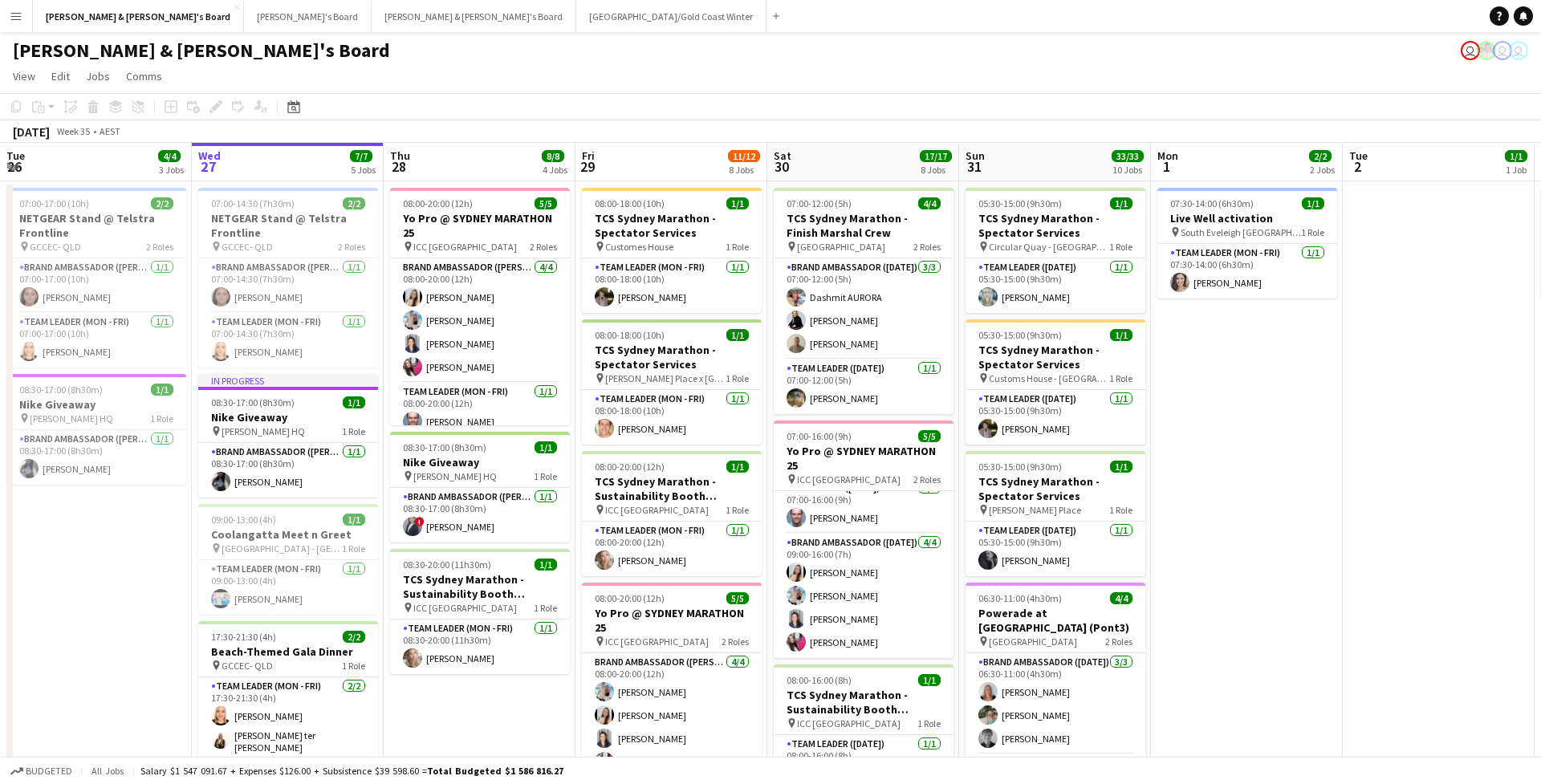
click at [22, 19] on app-icon "Menu" at bounding box center [16, 16] width 13 height 13
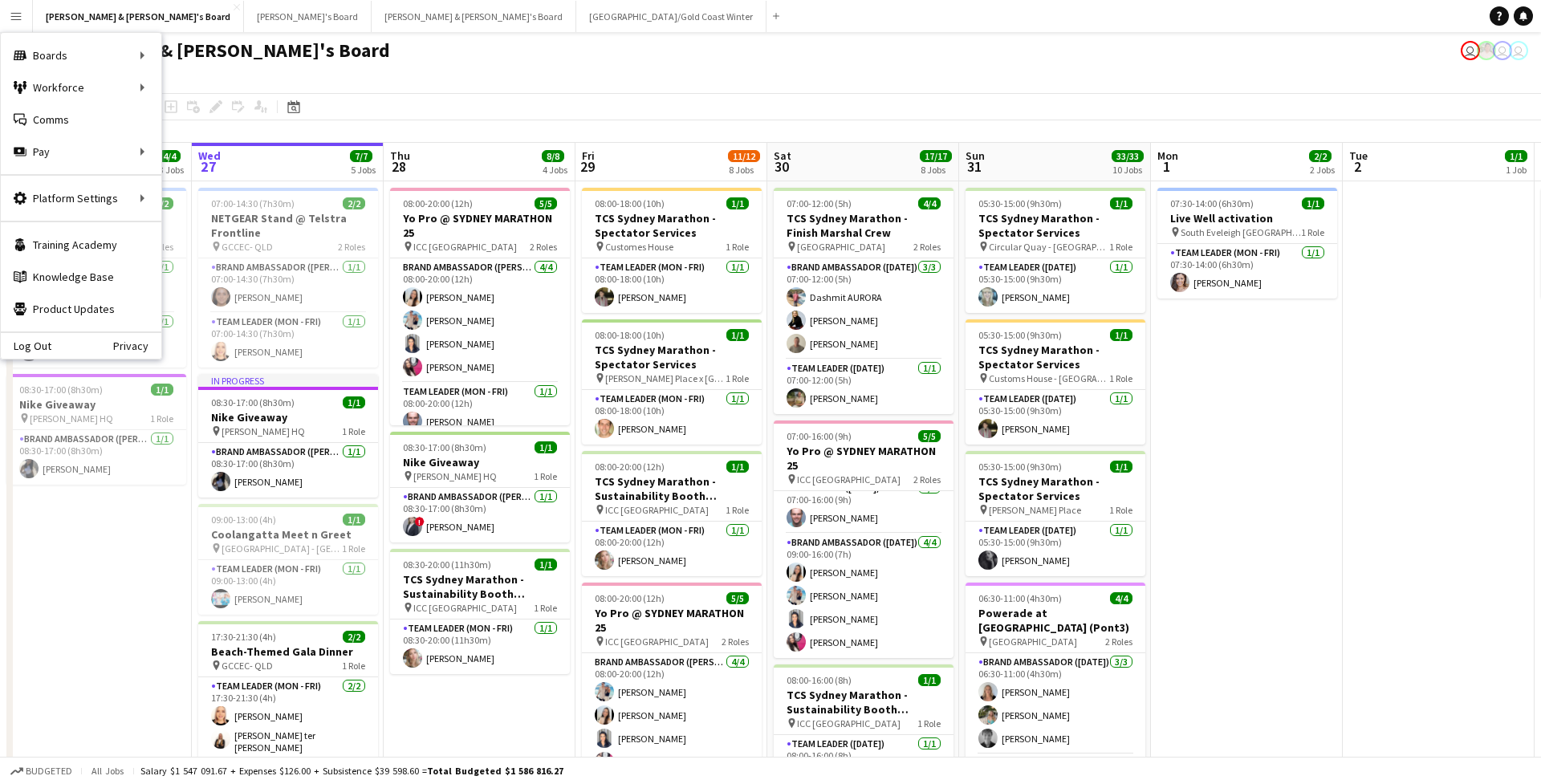
click at [22, 19] on app-icon "Menu" at bounding box center [16, 16] width 13 height 13
click at [576, 22] on button "Brisbane/Gold Coast Winter Close" at bounding box center [671, 16] width 190 height 31
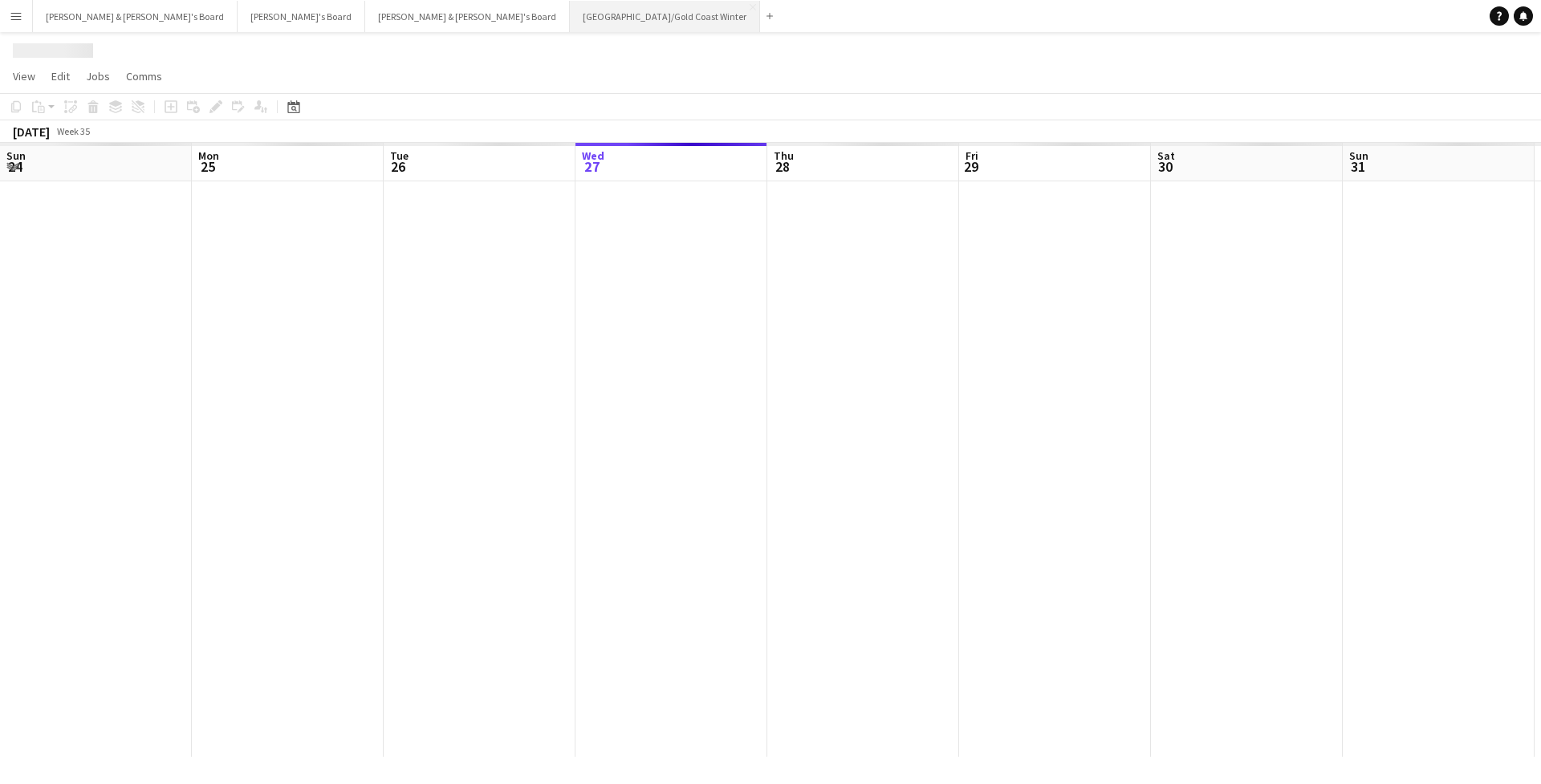
scroll to position [0, 384]
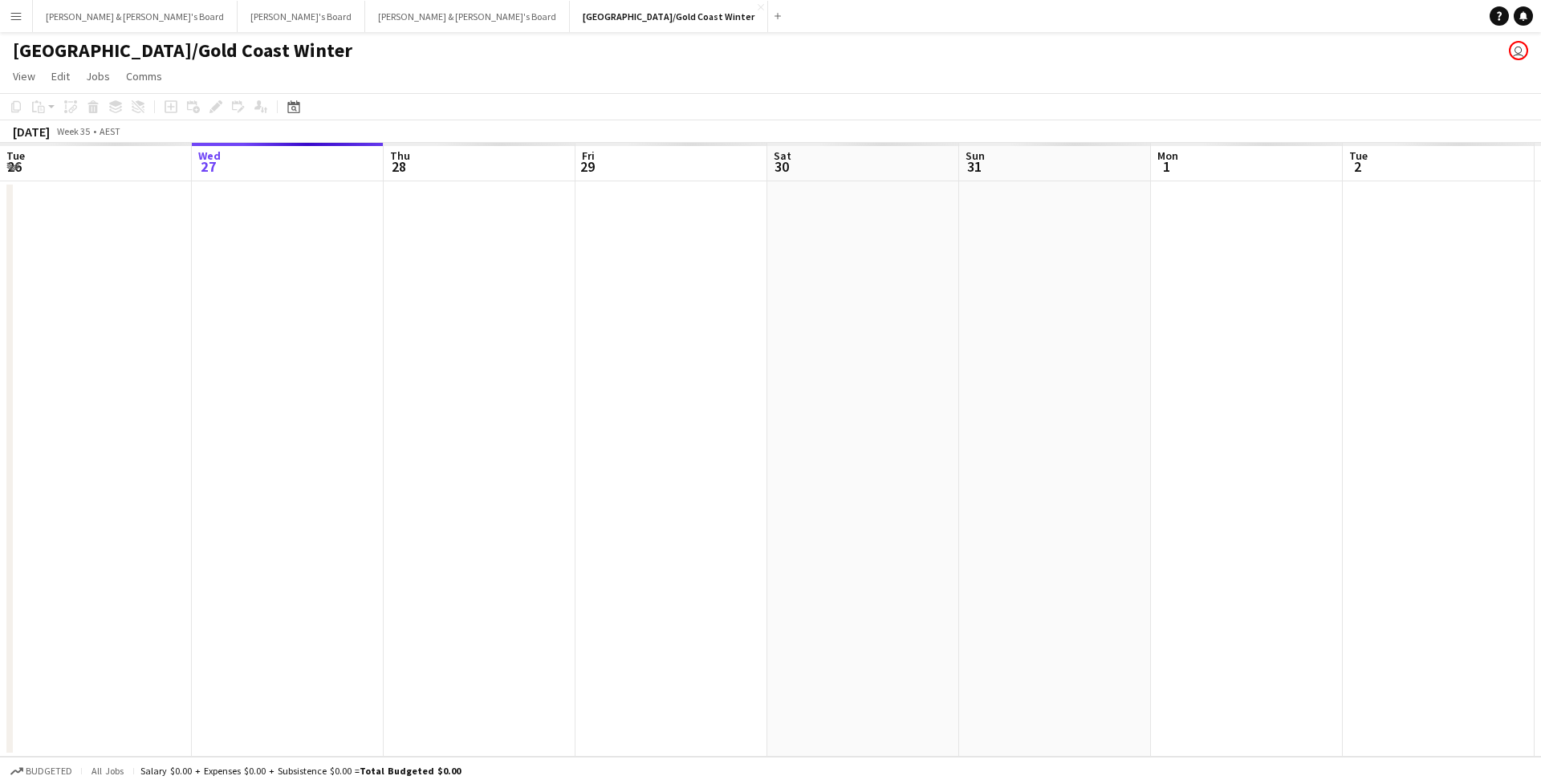
click at [18, 19] on app-icon "Menu" at bounding box center [16, 16] width 13 height 13
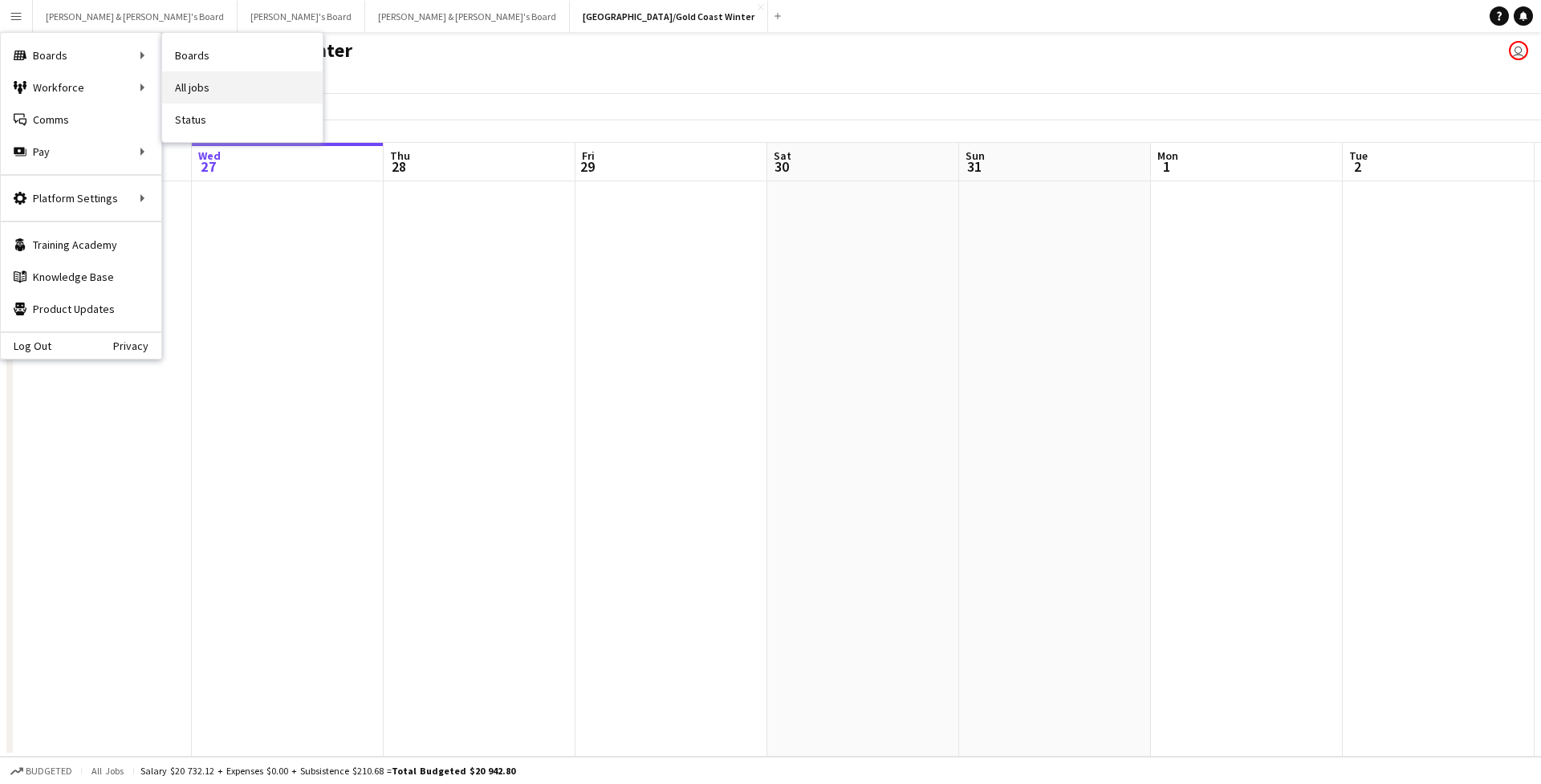
click at [199, 86] on link "All jobs" at bounding box center [242, 87] width 160 height 32
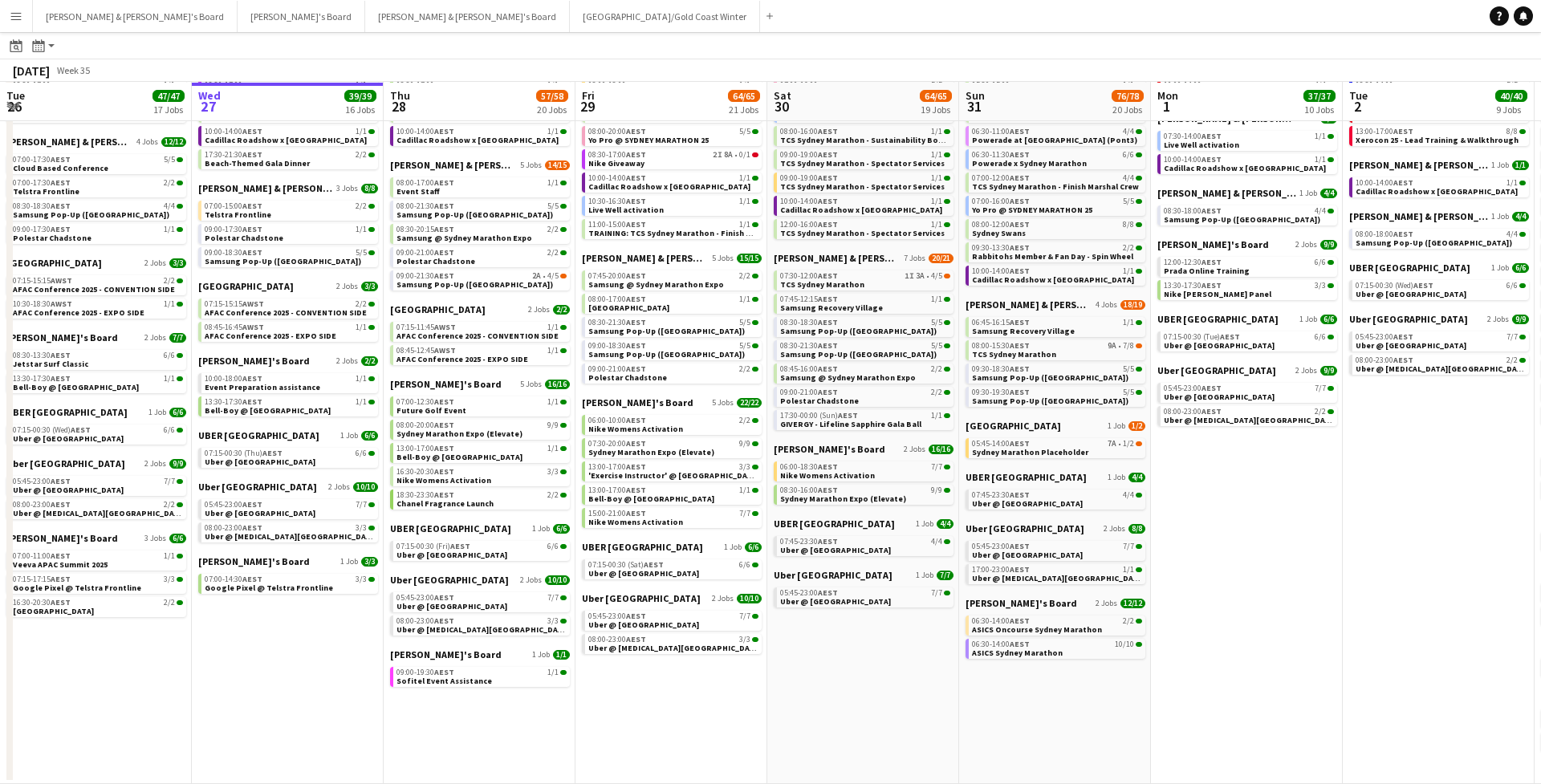
scroll to position [134, 0]
click at [1064, 652] on link "06:30-14:00 AEST 10/10 ASICS Sydney Marathon" at bounding box center [1057, 647] width 170 height 19
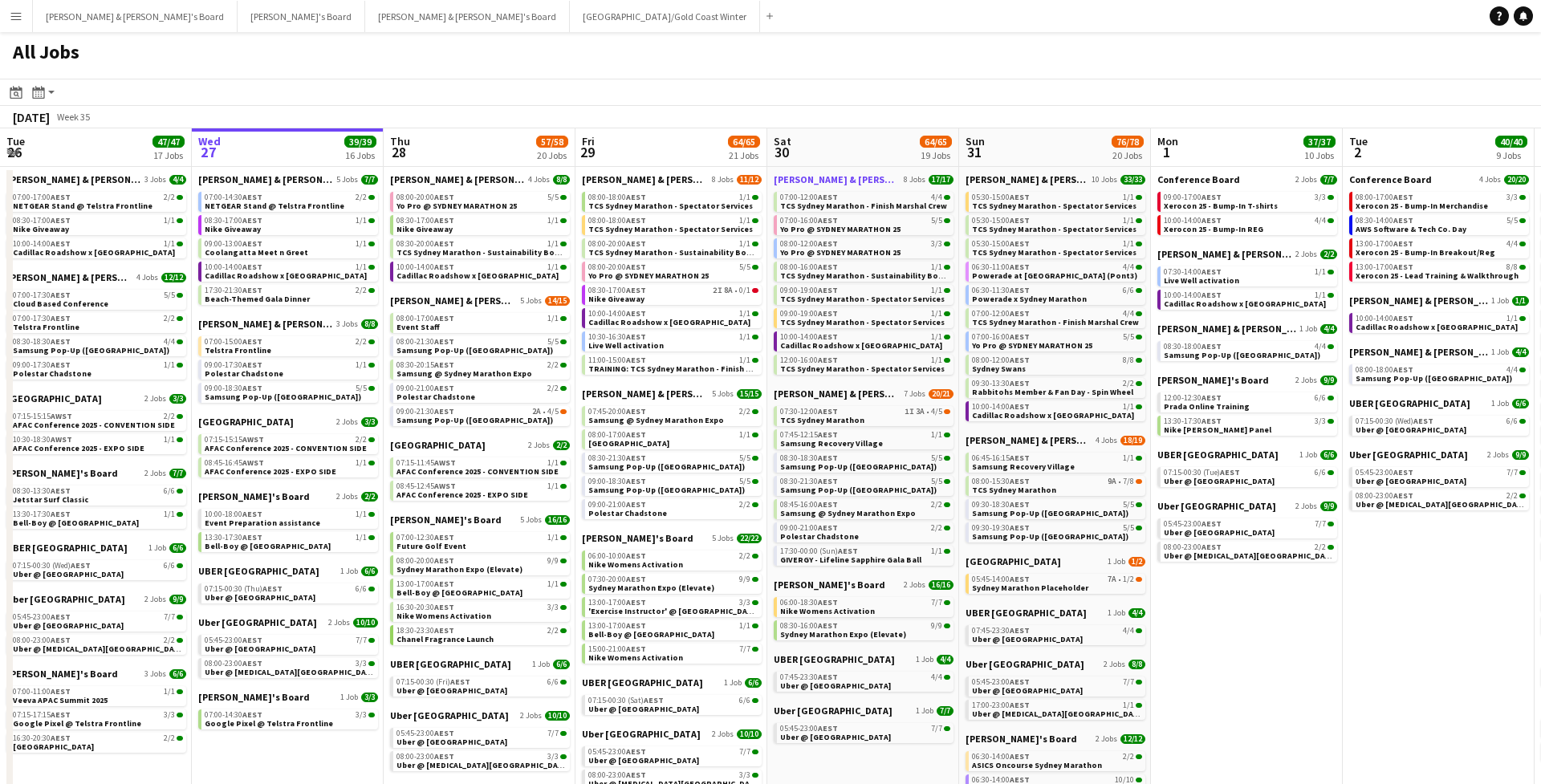
scroll to position [0, 0]
click at [111, 15] on button "[PERSON_NAME] & [PERSON_NAME]'s Board Close" at bounding box center [135, 16] width 205 height 31
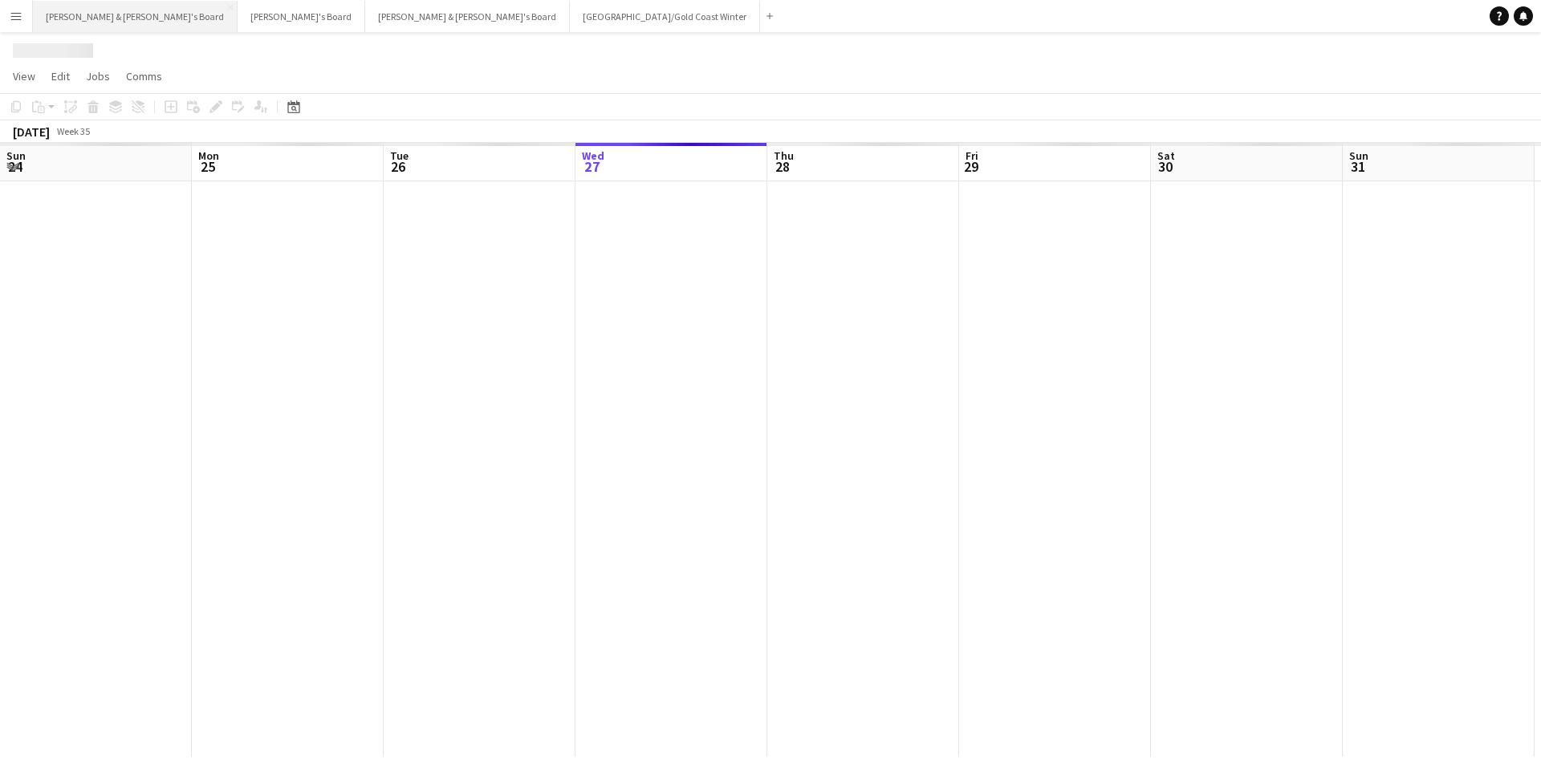
scroll to position [0, 384]
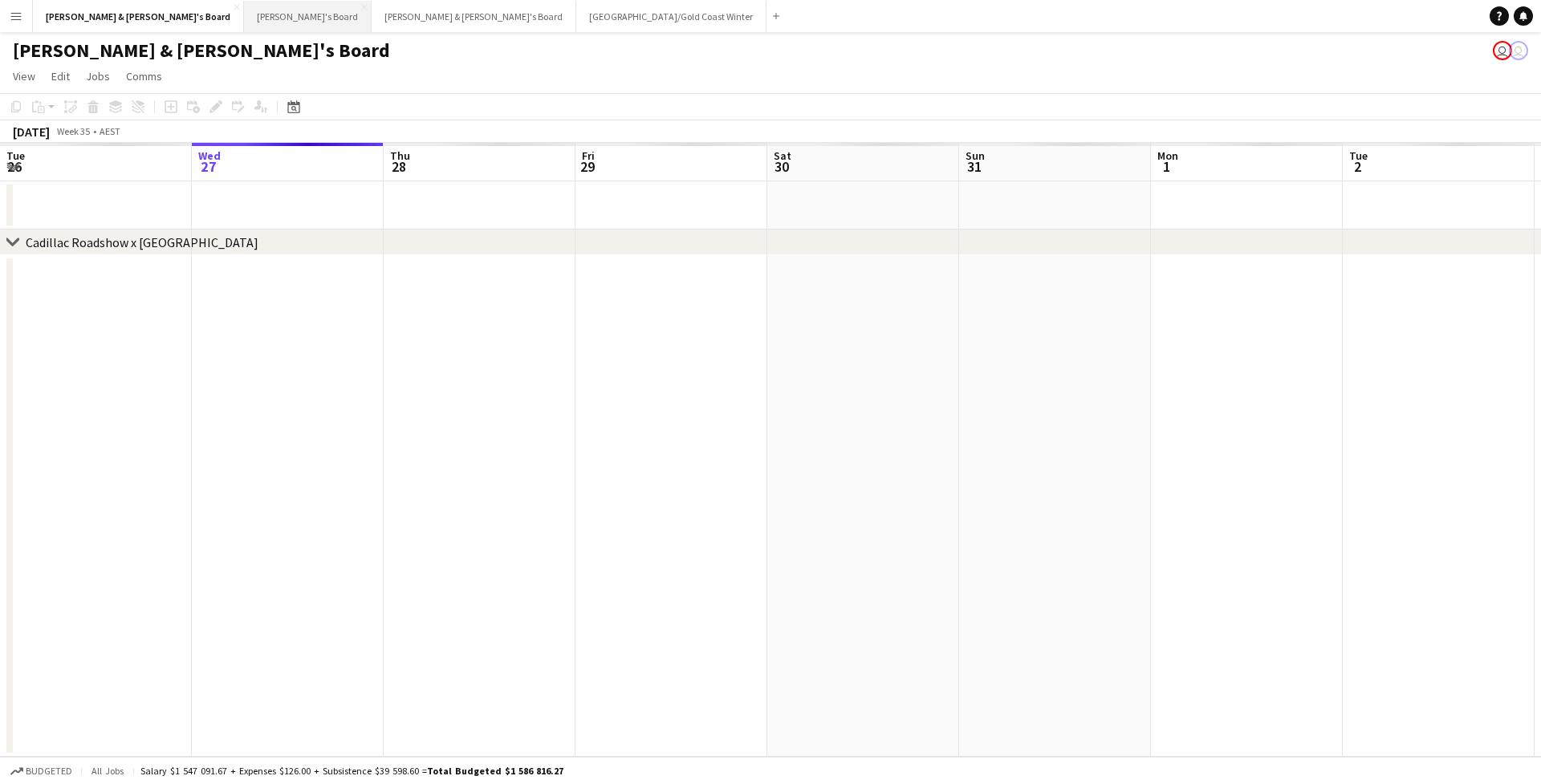
click at [244, 22] on button "Tennille's Board Close" at bounding box center [308, 16] width 128 height 31
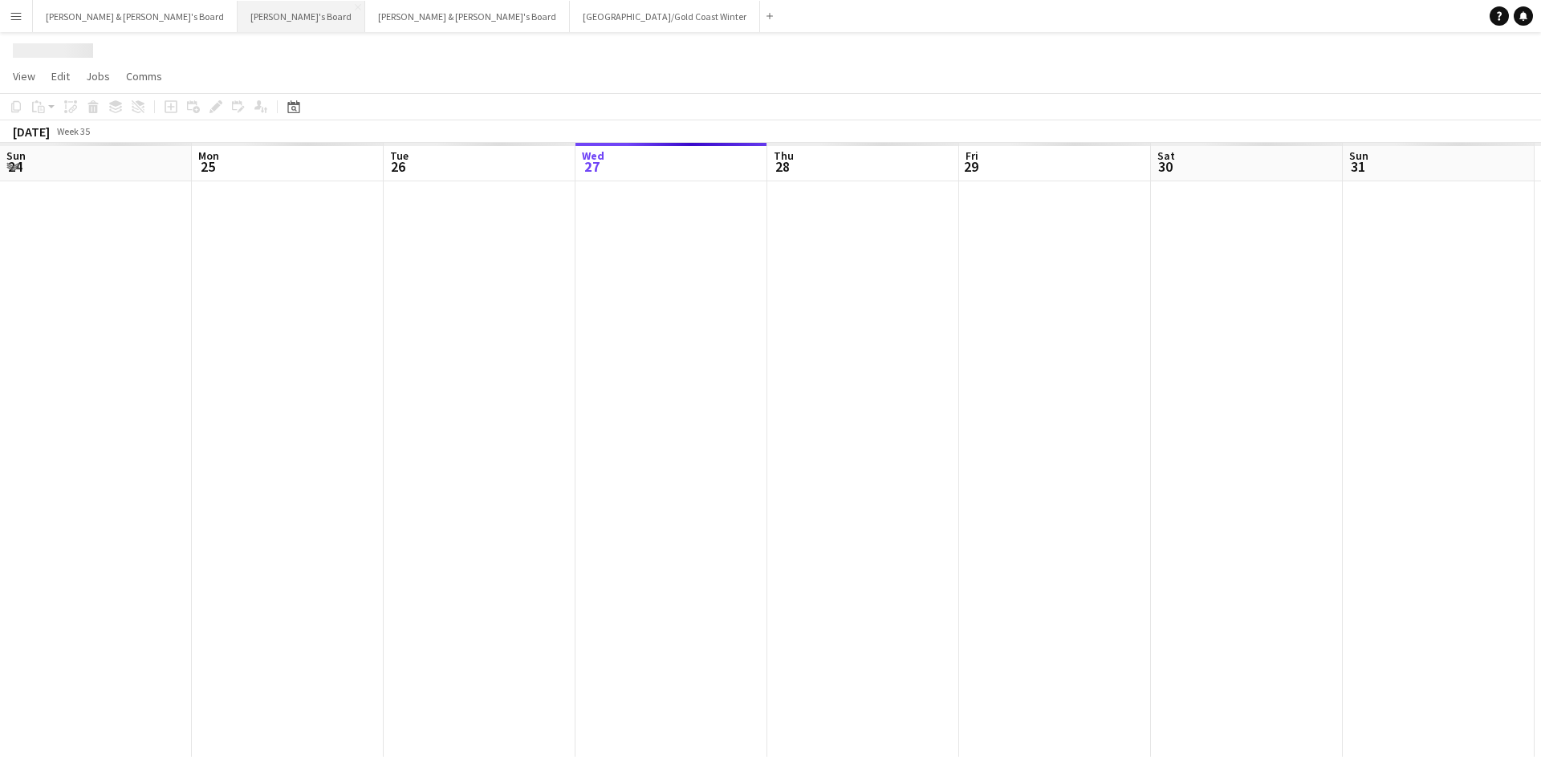
scroll to position [0, 384]
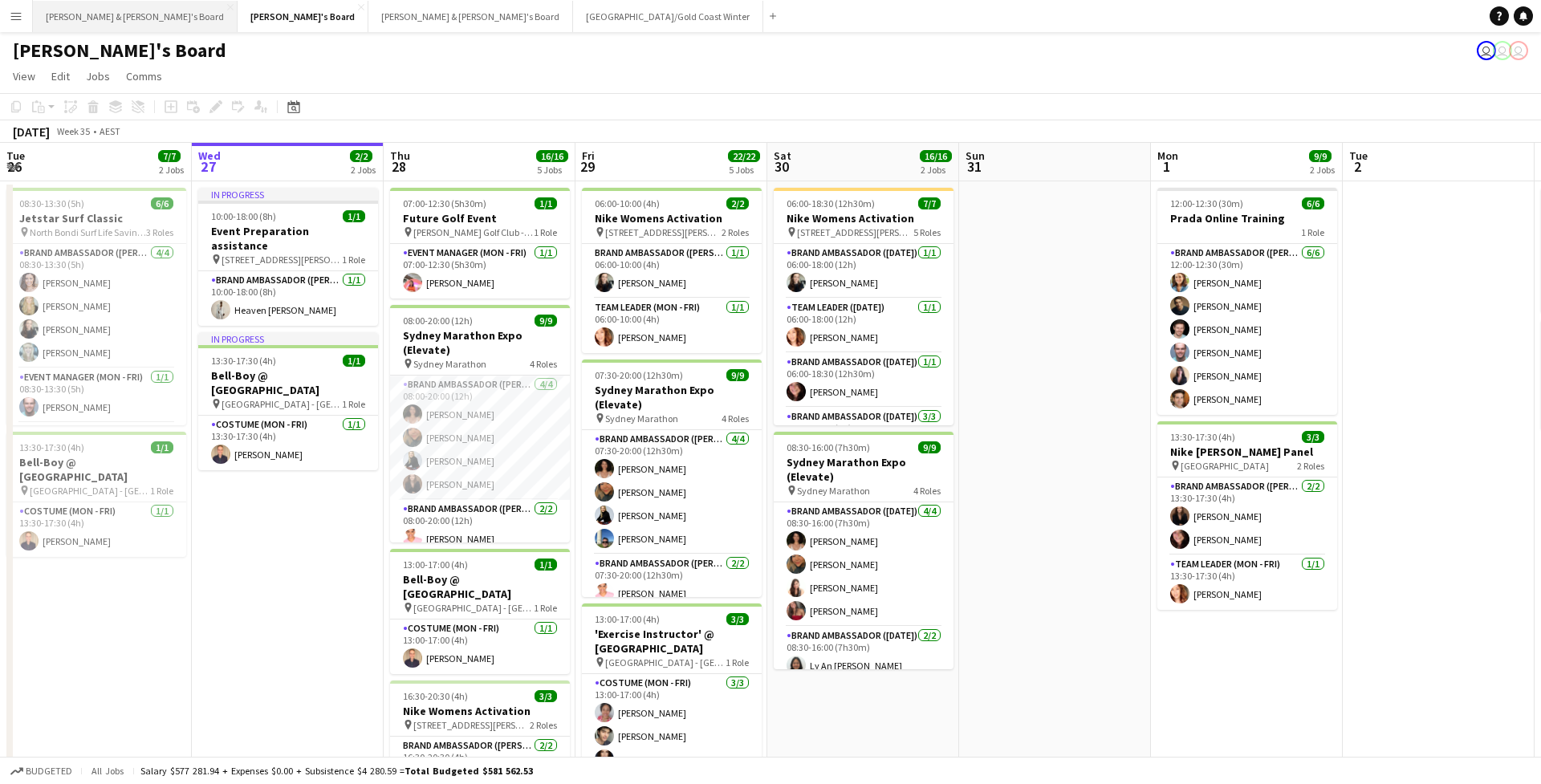
click at [70, 27] on button "[PERSON_NAME] & [PERSON_NAME]'s Board Close" at bounding box center [135, 16] width 205 height 31
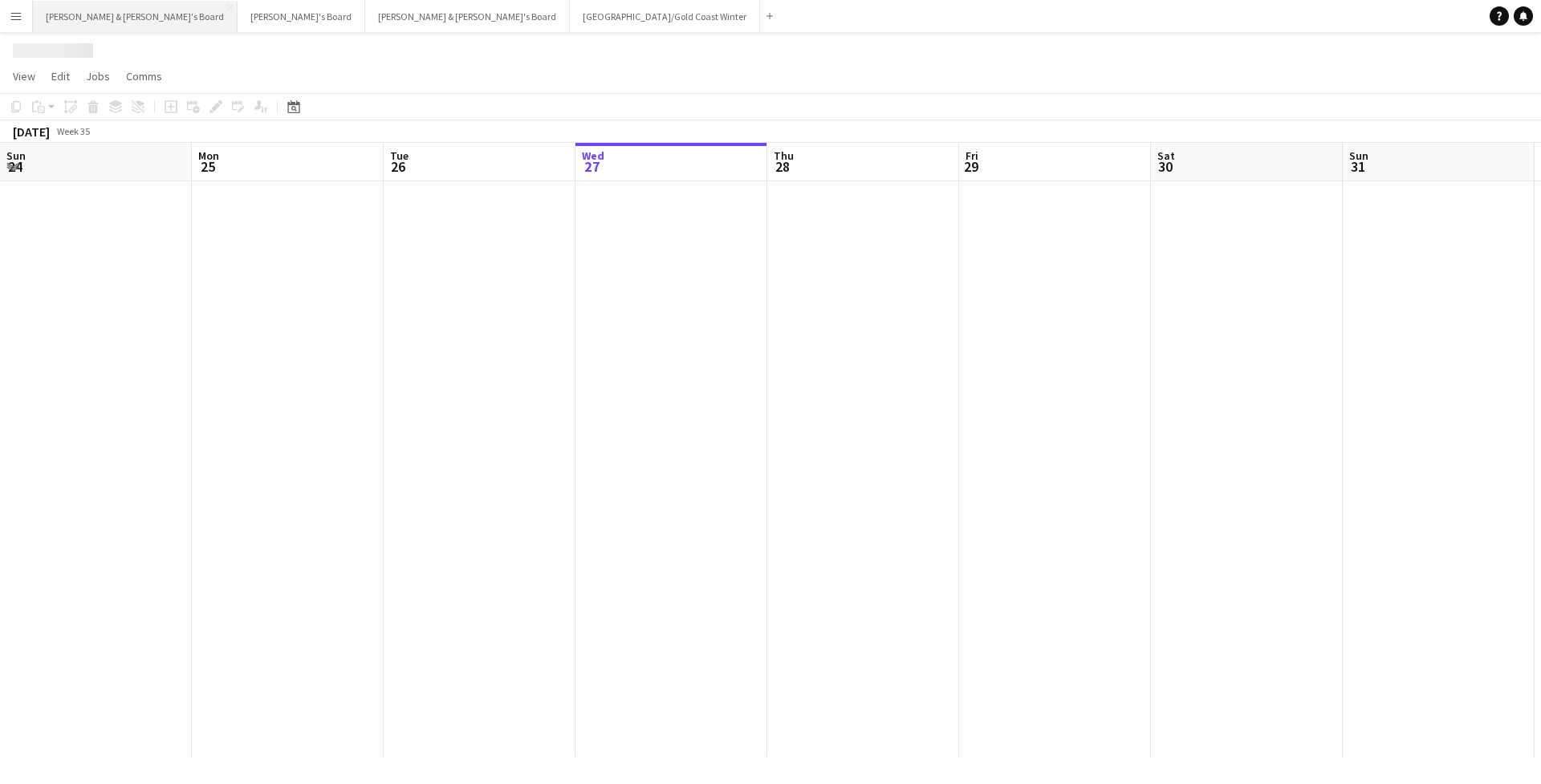
scroll to position [0, 384]
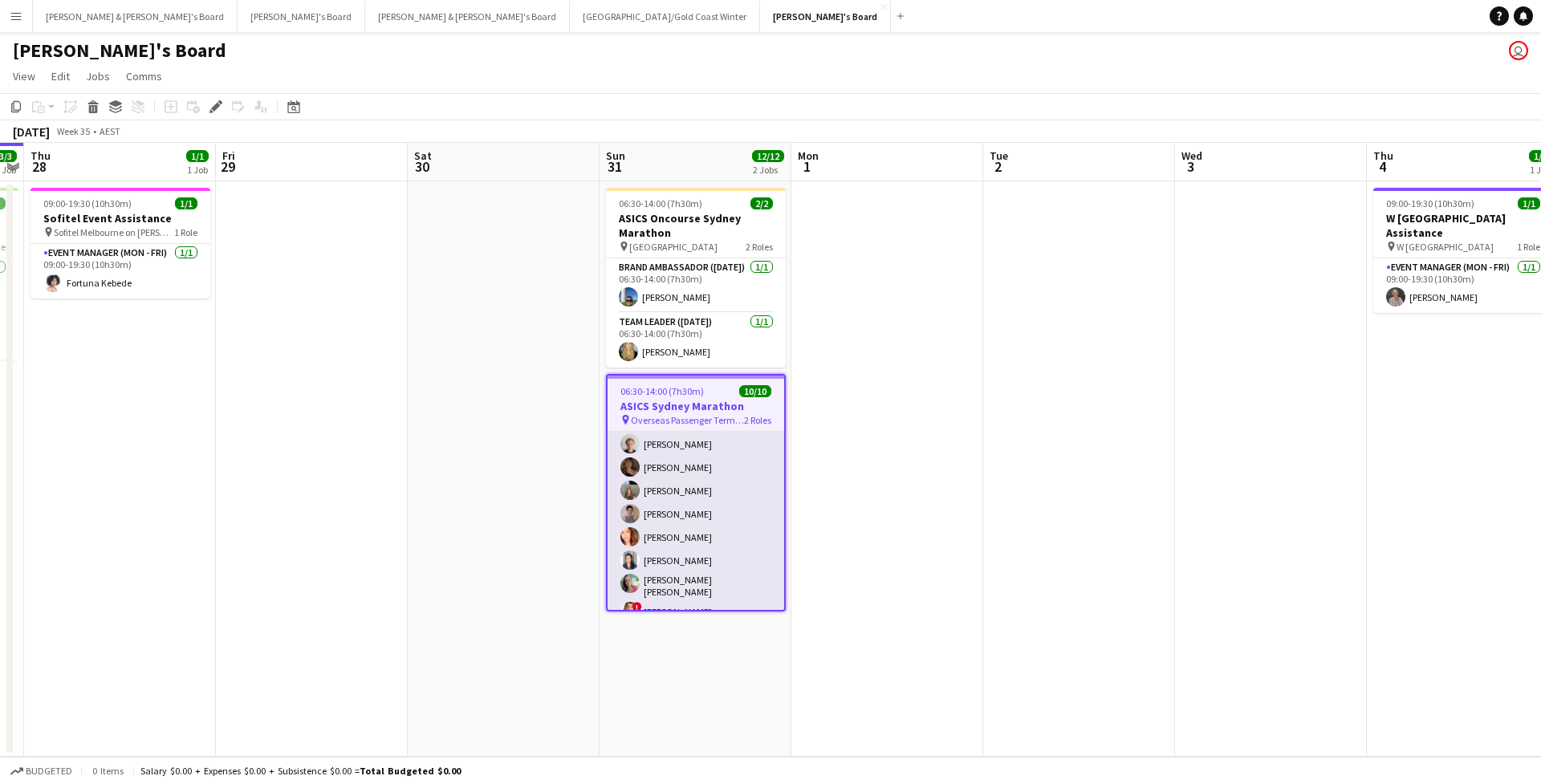
scroll to position [24, 0]
click at [670, 533] on app-card-role "Brand Ambassador (Sunday) 9/9 06:30-14:00 (7h30m) Thomas Wheeler Charlotte Edwa…" at bounding box center [696, 530] width 177 height 246
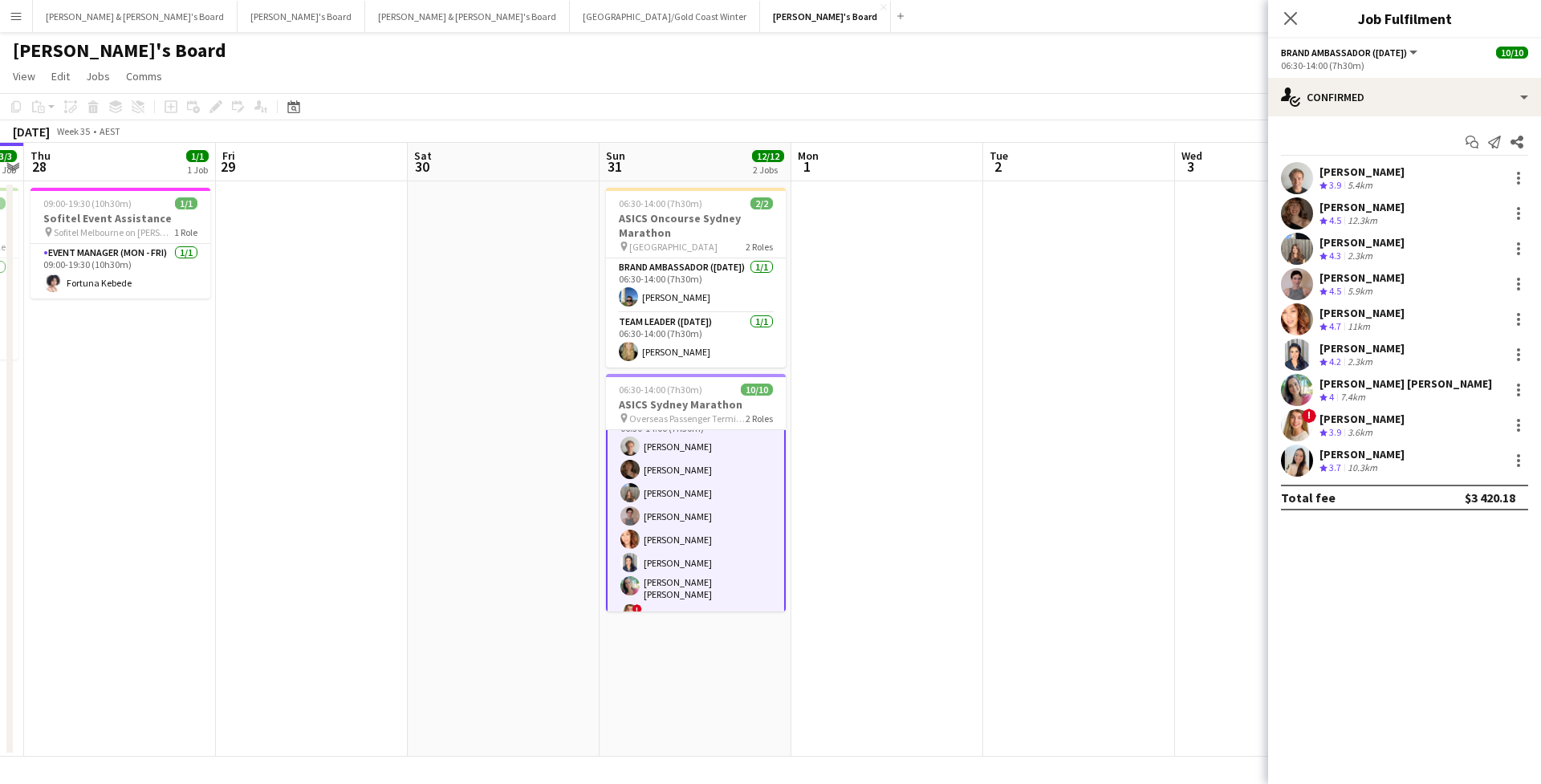
click at [1308, 320] on app-user-avatar at bounding box center [1297, 319] width 32 height 32
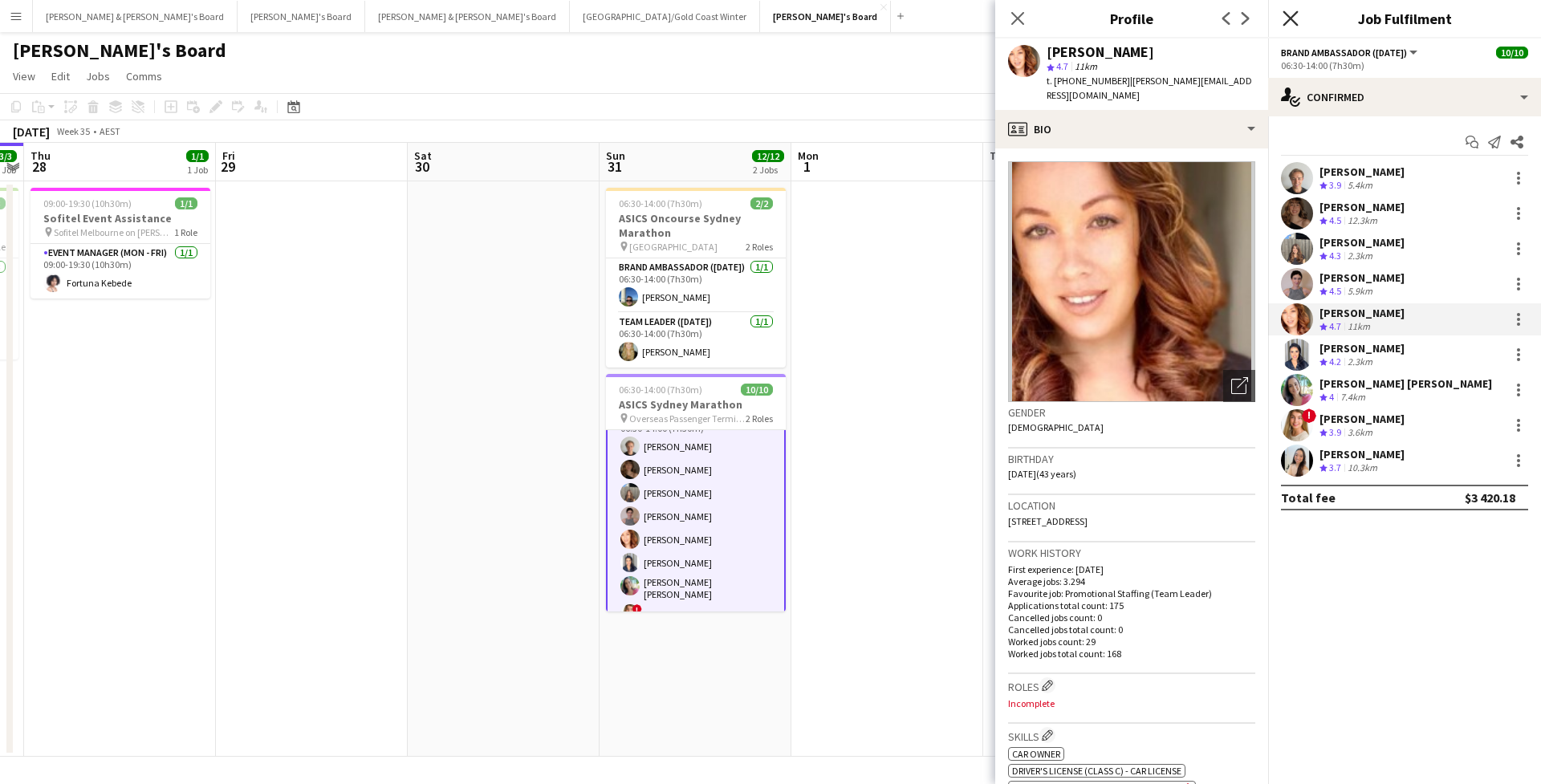
click at [1290, 20] on icon at bounding box center [1290, 18] width 15 height 15
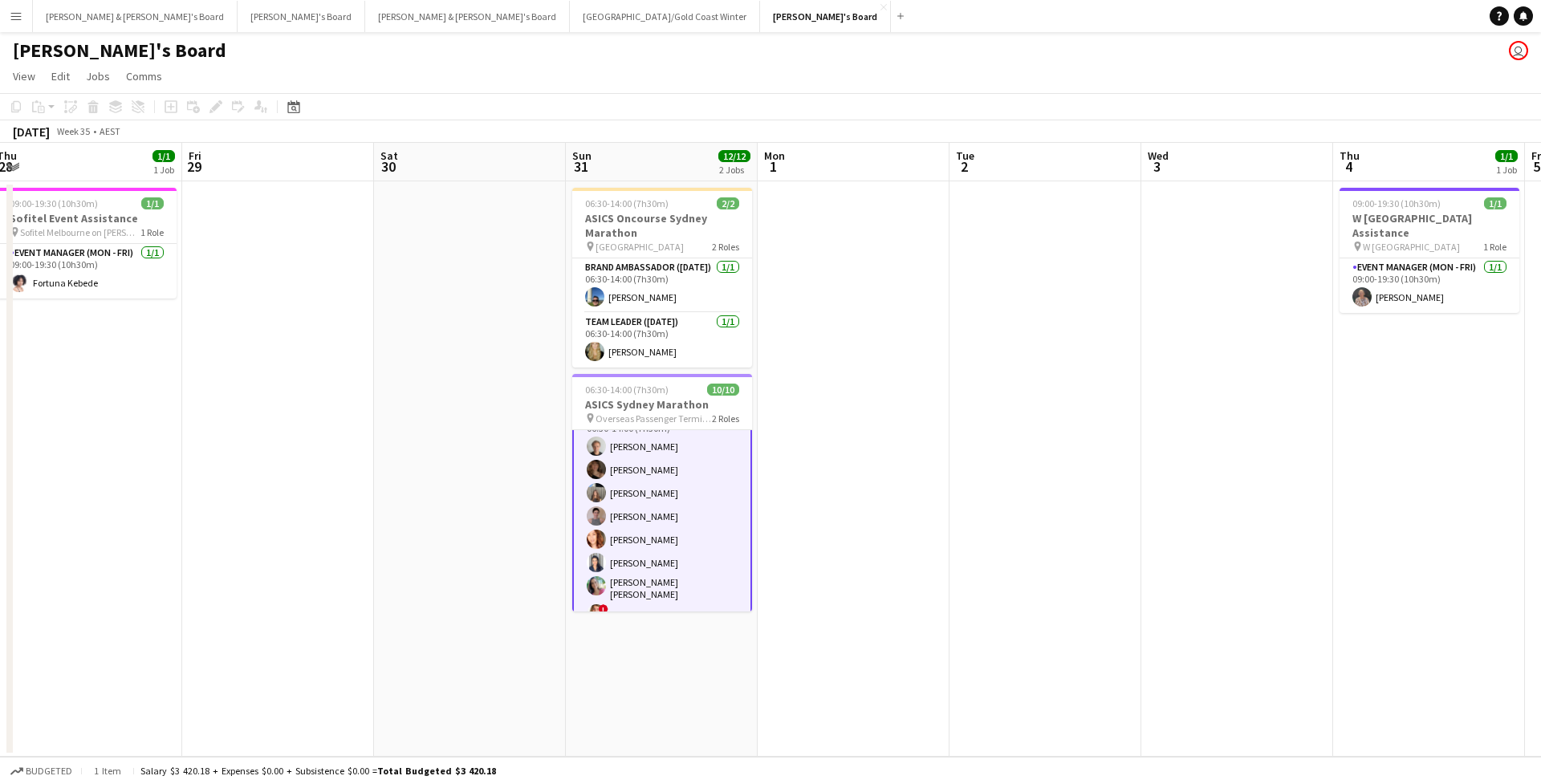
scroll to position [0, 596]
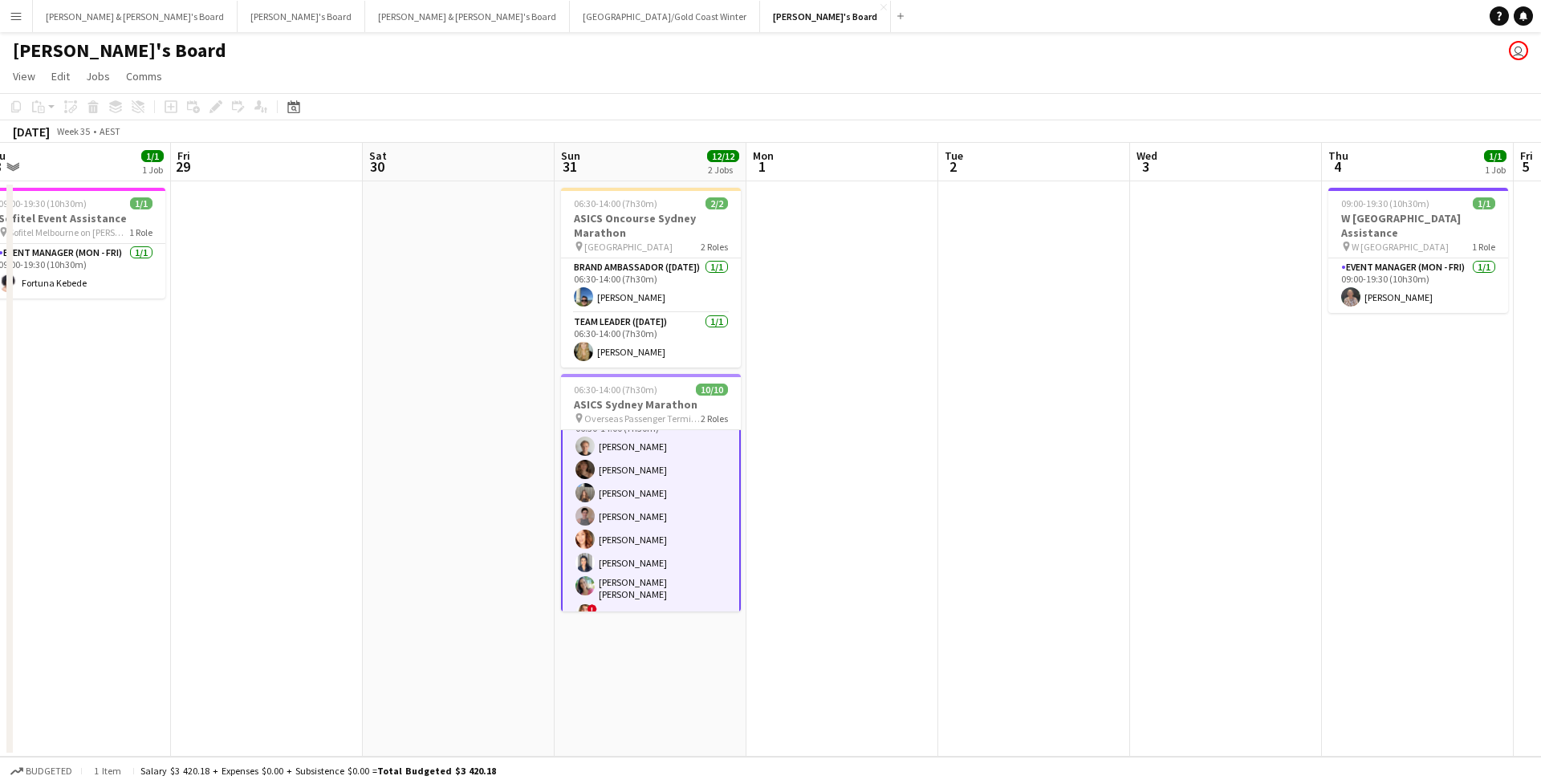
click at [26, 20] on button "Menu" at bounding box center [15, 15] width 32 height 32
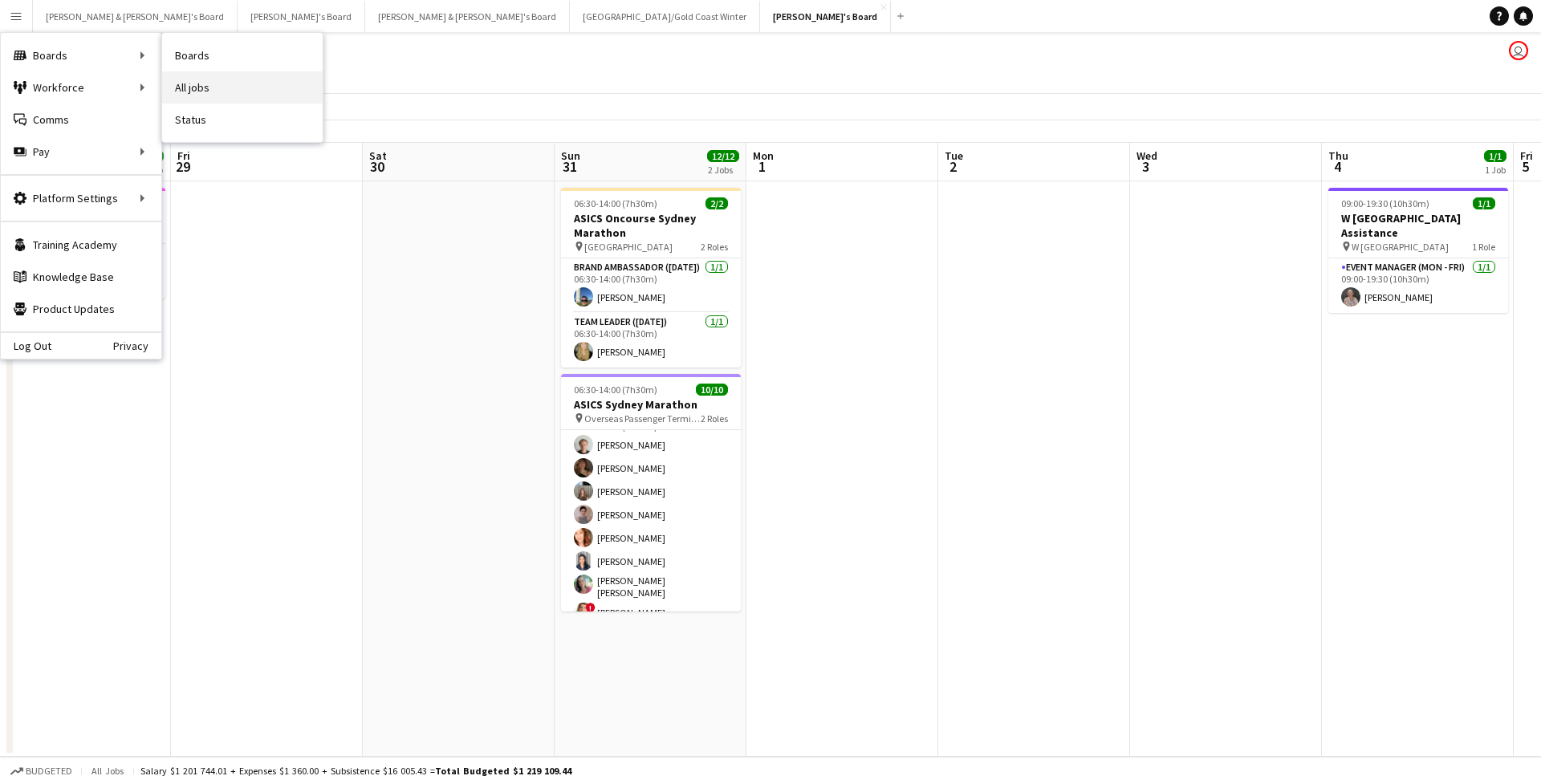
click at [198, 78] on link "All jobs" at bounding box center [242, 87] width 160 height 32
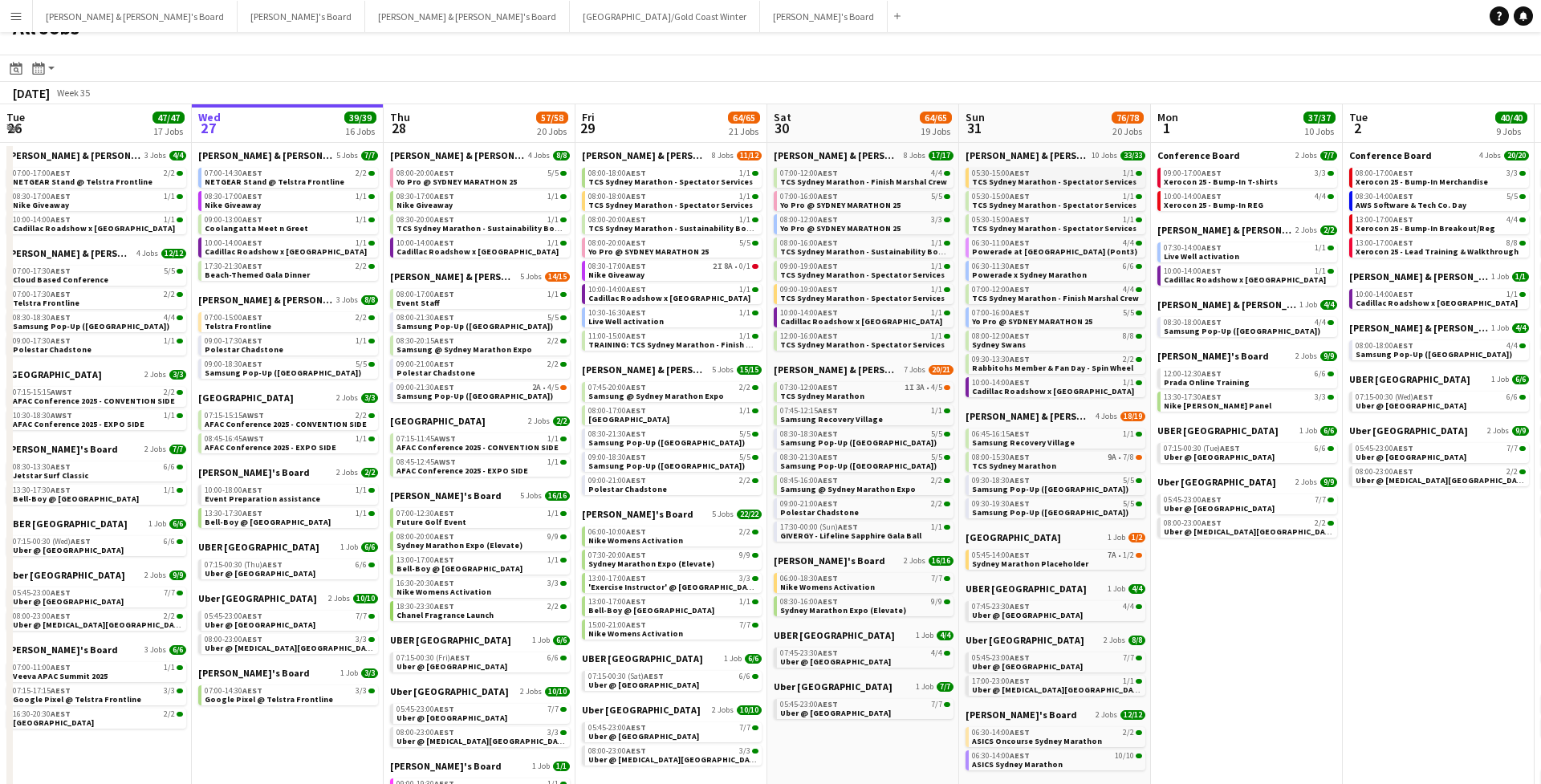
scroll to position [28, 0]
